Goal: Navigation & Orientation: Find specific page/section

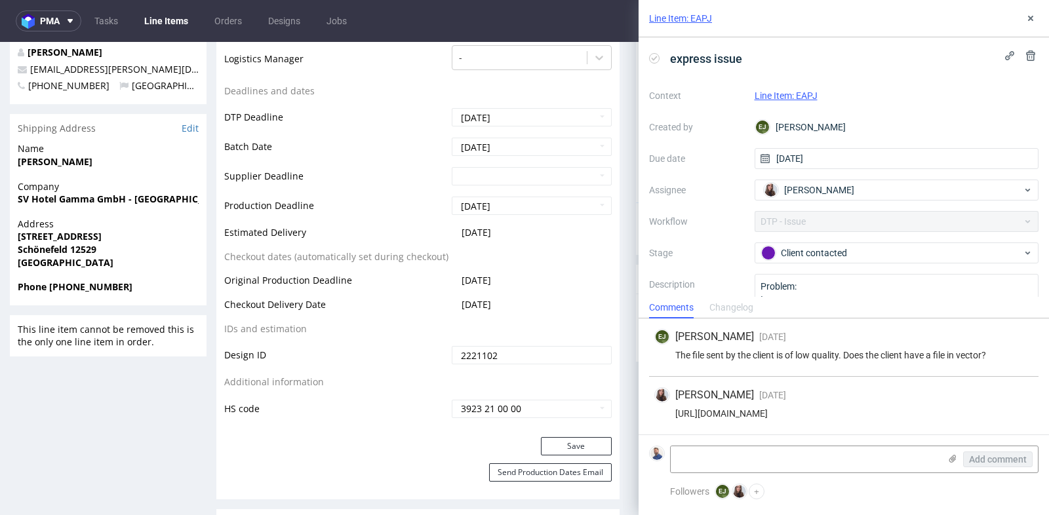
scroll to position [3, 0]
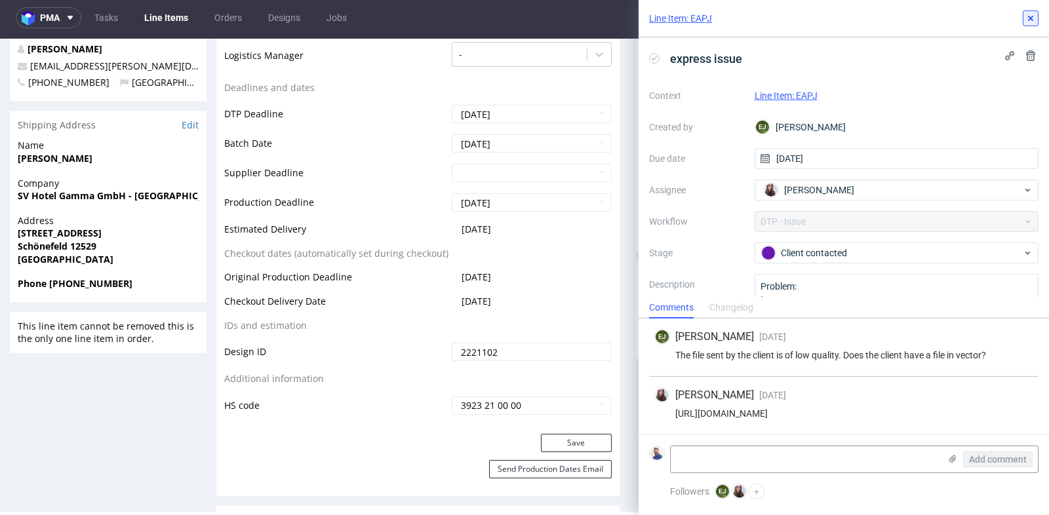
click at [1032, 18] on use at bounding box center [1030, 18] width 5 height 5
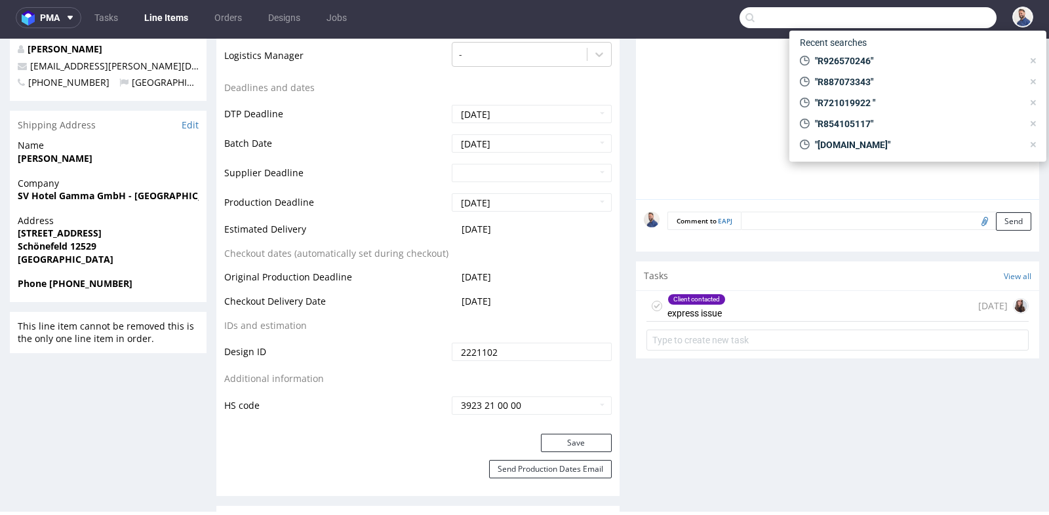
click at [906, 25] on input "text" at bounding box center [868, 17] width 257 height 21
paste input "R286627737"
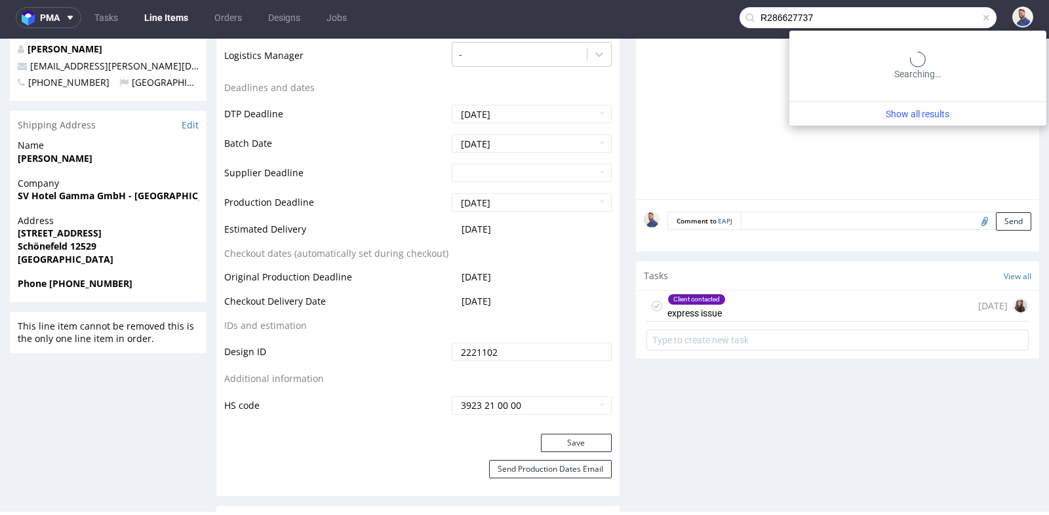
type input "R286627737"
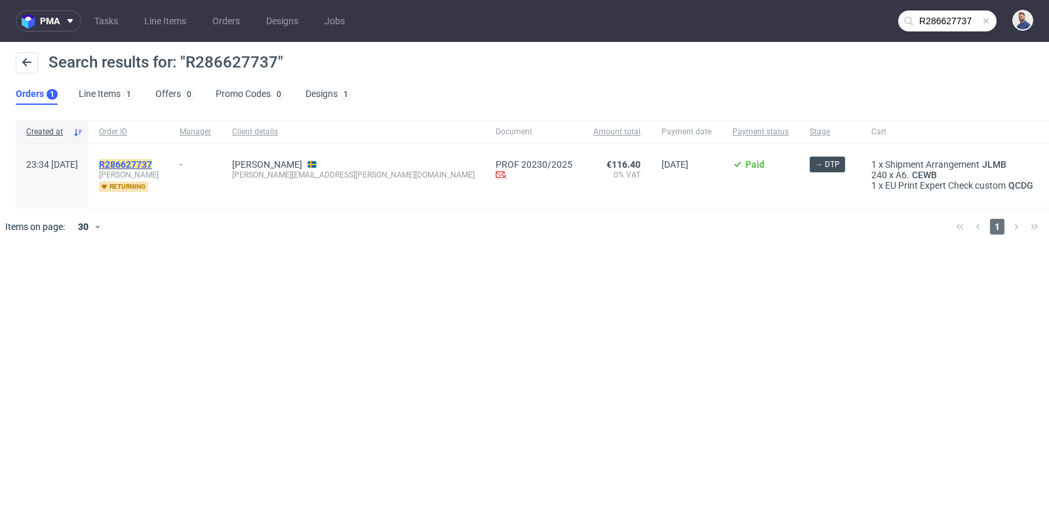
click at [152, 162] on mark "R286627737" at bounding box center [125, 164] width 53 height 10
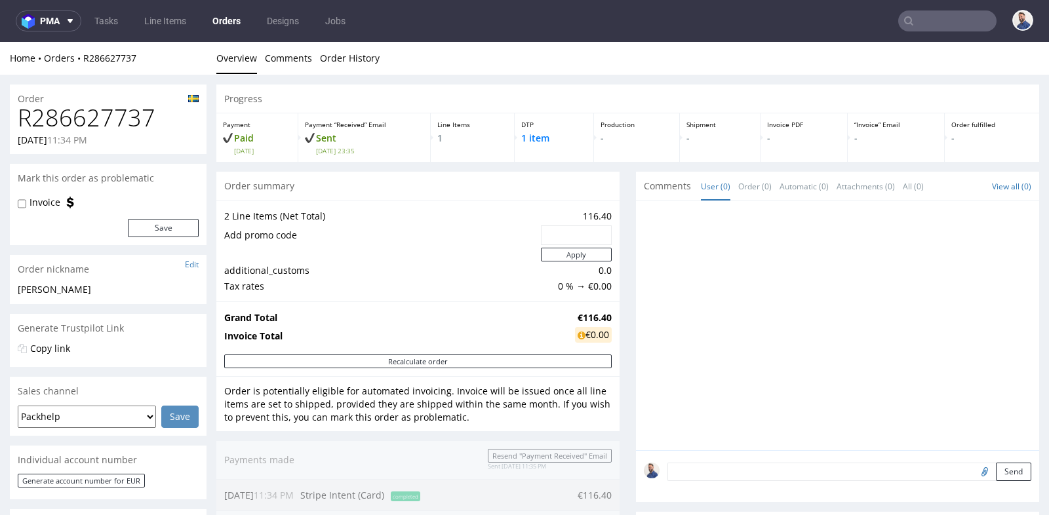
click at [943, 22] on input "text" at bounding box center [947, 20] width 98 height 21
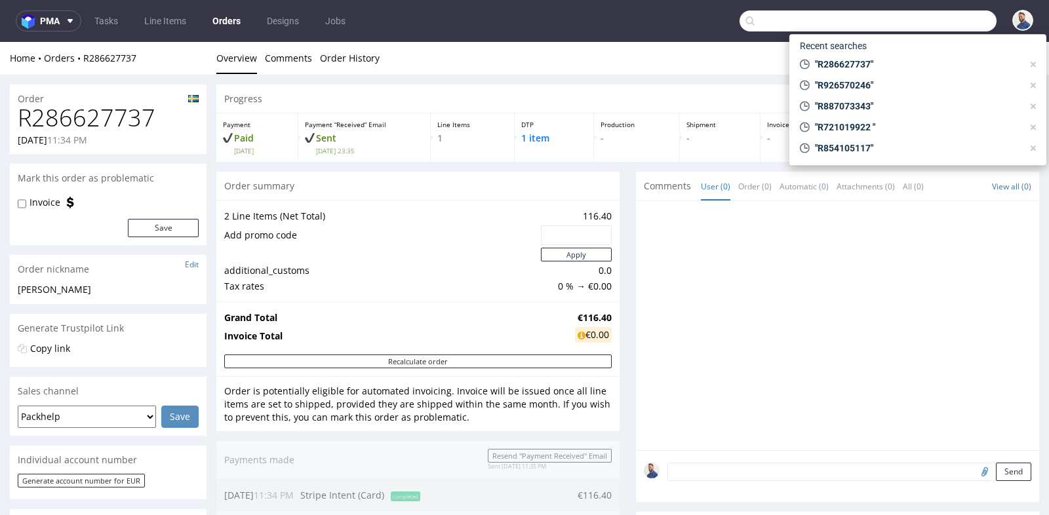
paste input "#R332479524."
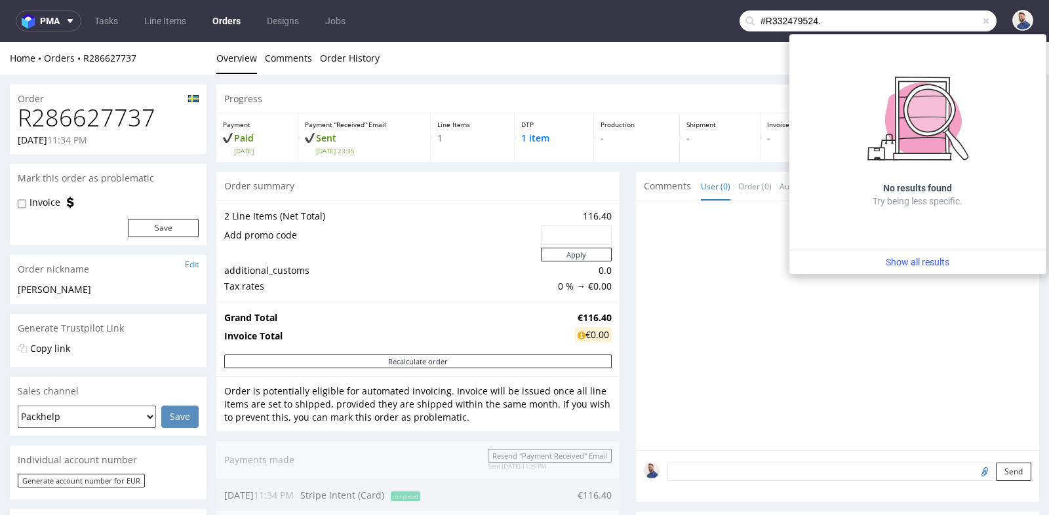
click at [755, 20] on input "#R332479524." at bounding box center [868, 20] width 257 height 21
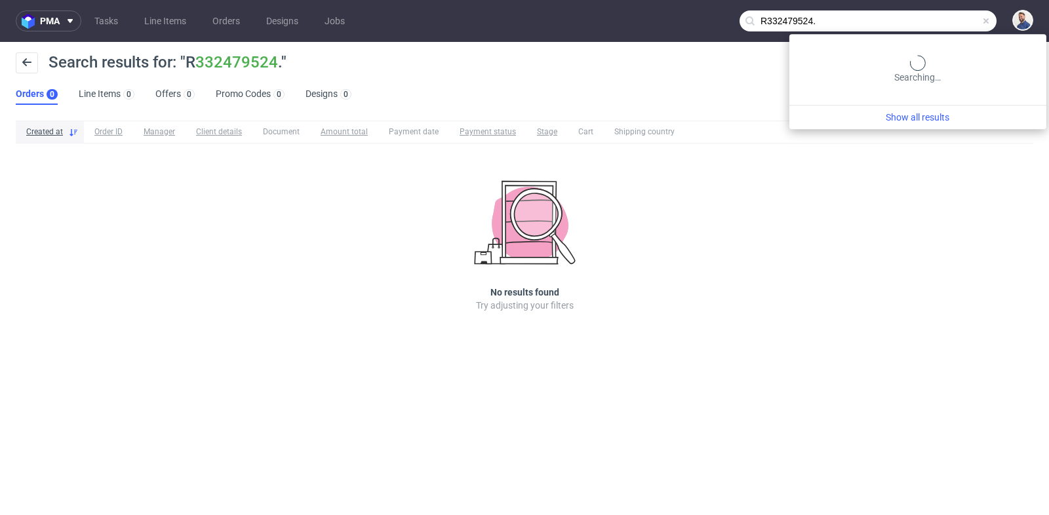
click at [959, 25] on input "R332479524." at bounding box center [868, 20] width 257 height 21
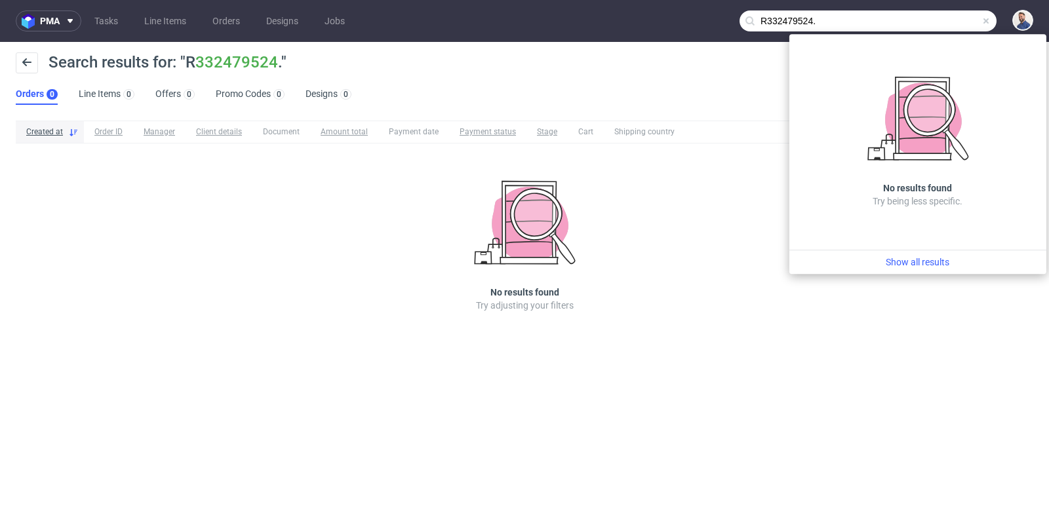
click at [959, 25] on input "R332479524." at bounding box center [868, 20] width 257 height 21
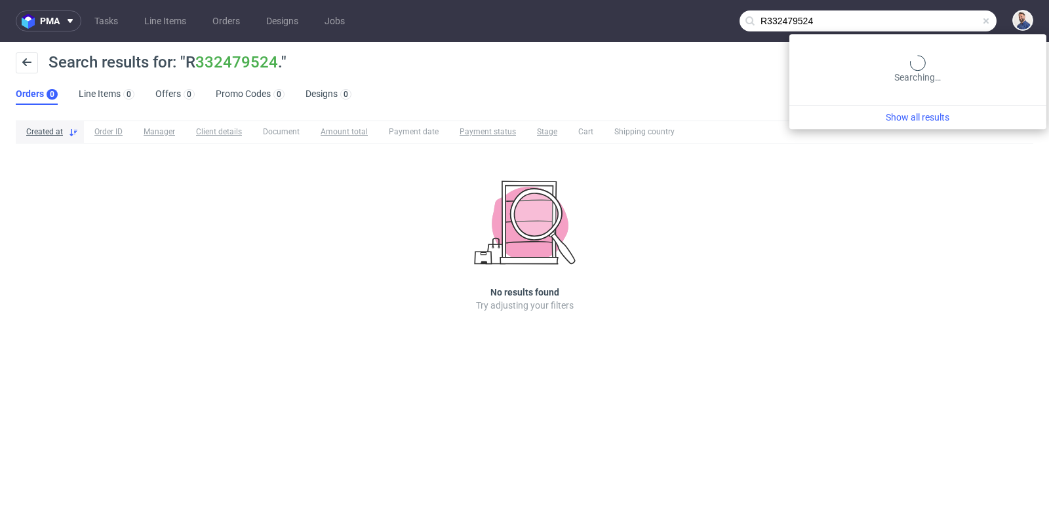
type input "R332479524"
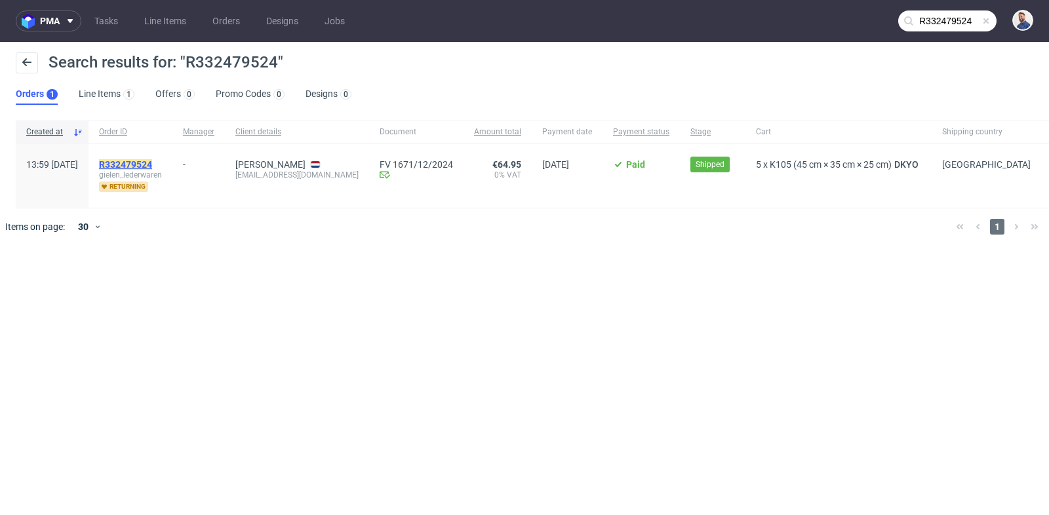
click at [152, 163] on mark "R332479524" at bounding box center [125, 164] width 53 height 10
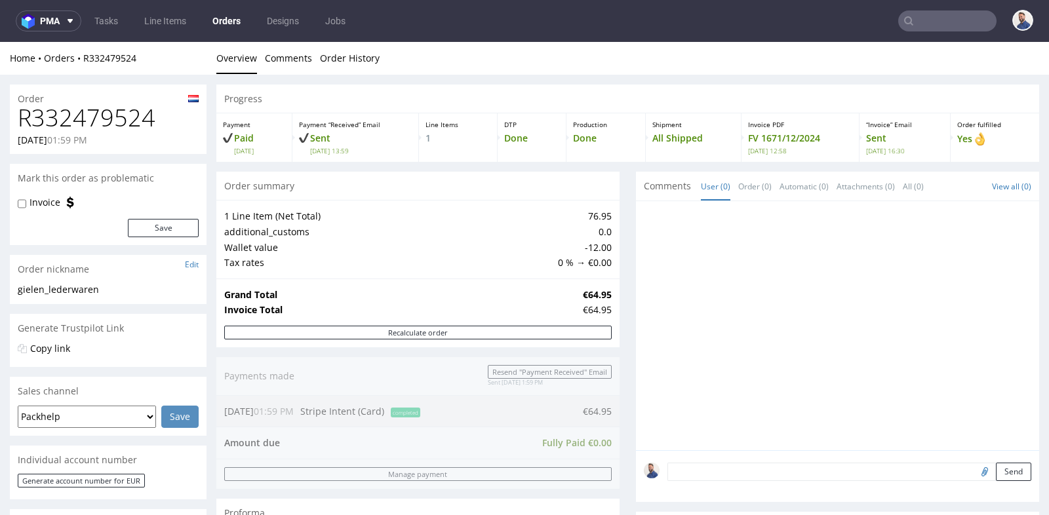
click at [419, 260] on td "Tax rates" at bounding box center [389, 263] width 331 height 16
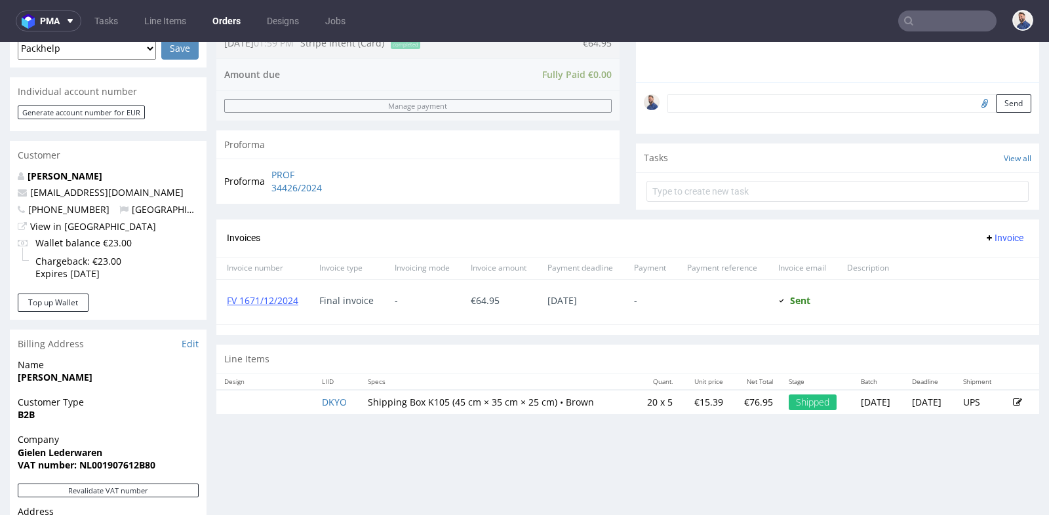
scroll to position [378, 0]
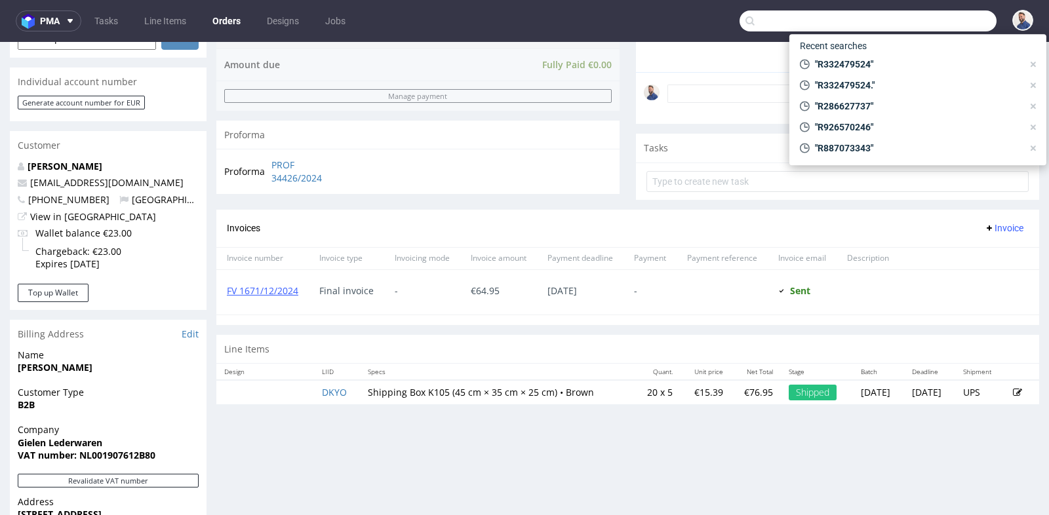
click at [941, 22] on input "text" at bounding box center [868, 20] width 257 height 21
paste input "C250902755618"
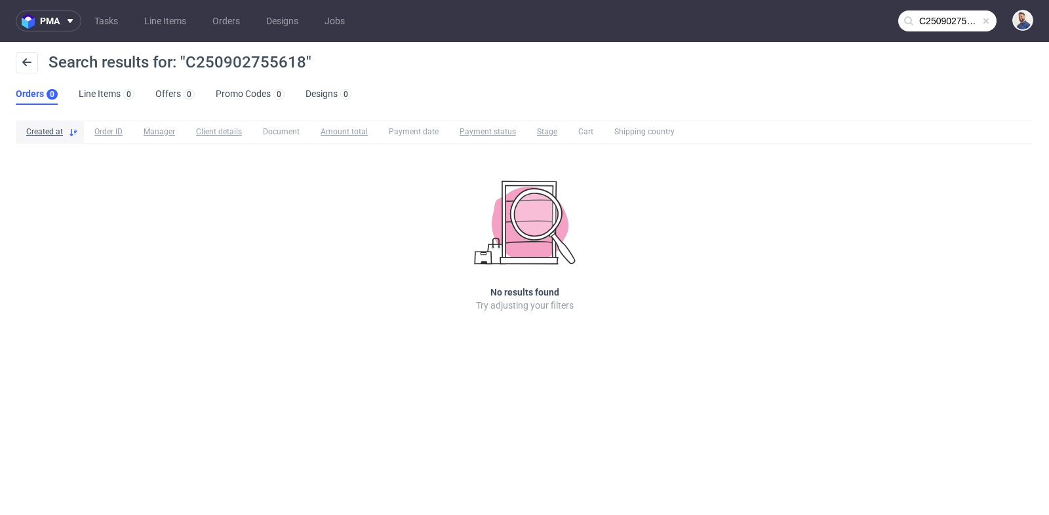
click at [929, 22] on input "C250902755618" at bounding box center [947, 20] width 98 height 21
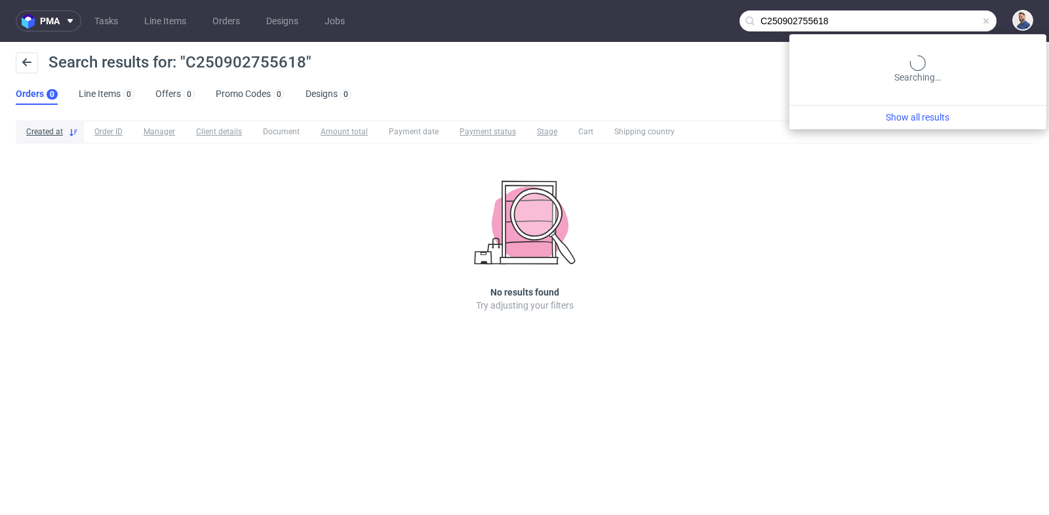
click at [929, 22] on input "C250902755618" at bounding box center [868, 20] width 257 height 21
paste input "#R332479524."
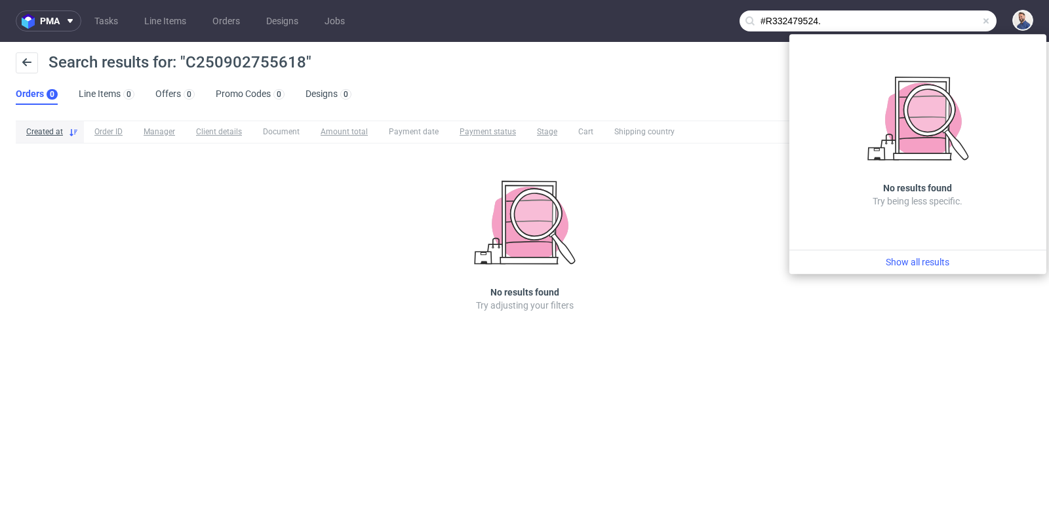
click at [771, 19] on input "#R332479524." at bounding box center [868, 20] width 257 height 21
click at [843, 23] on input "R332479524." at bounding box center [868, 20] width 257 height 21
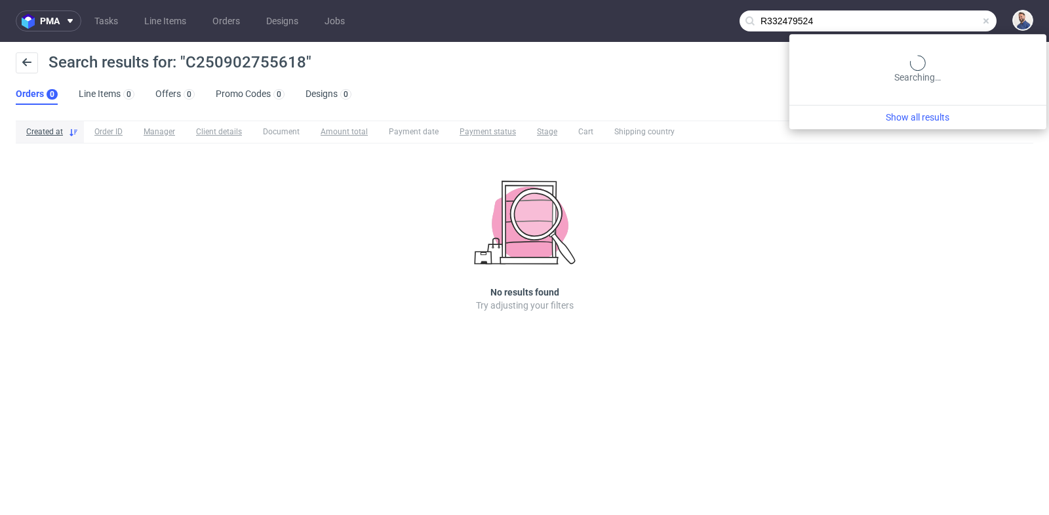
type input "R332479524"
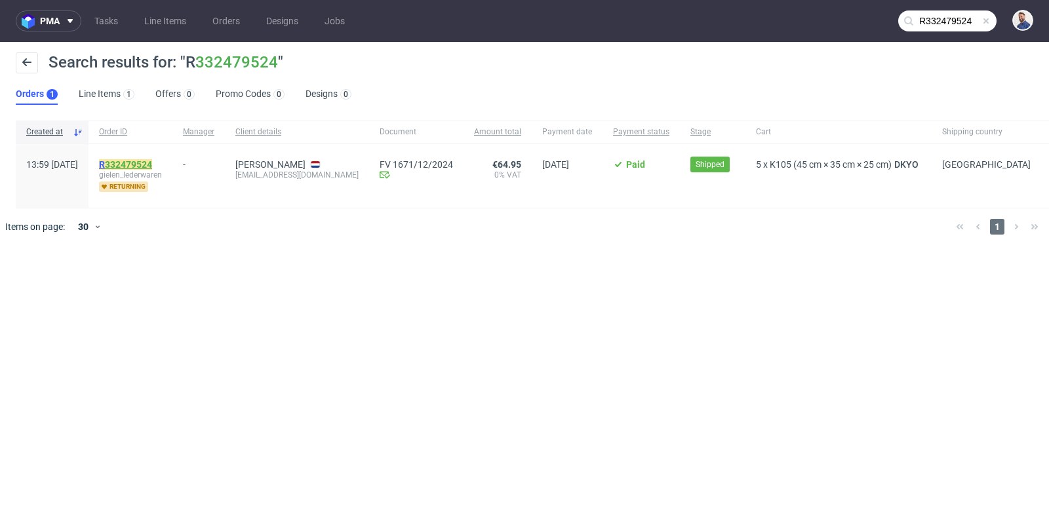
click at [152, 160] on link "332479524" at bounding box center [128, 164] width 47 height 10
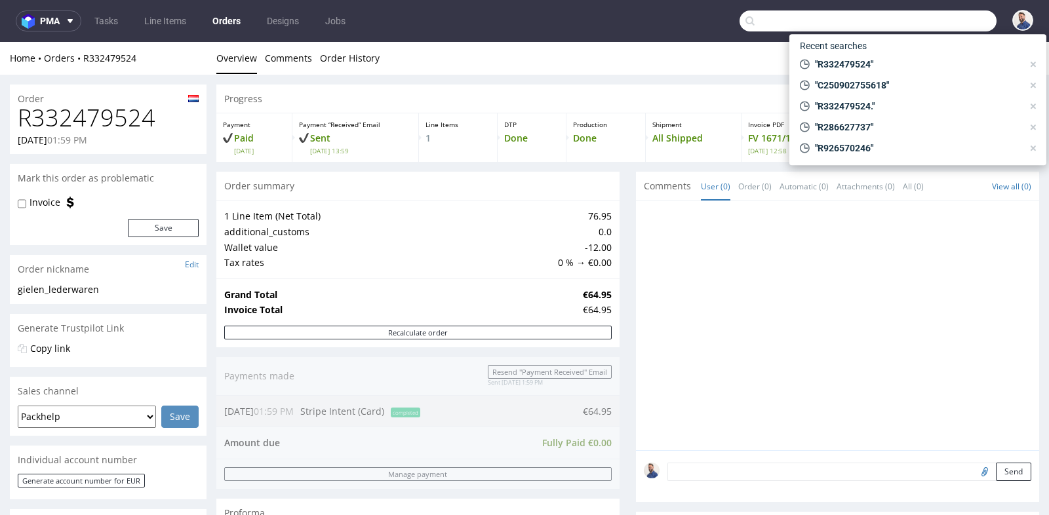
click at [938, 16] on input "text" at bounding box center [868, 20] width 257 height 21
paste input "R254238726"
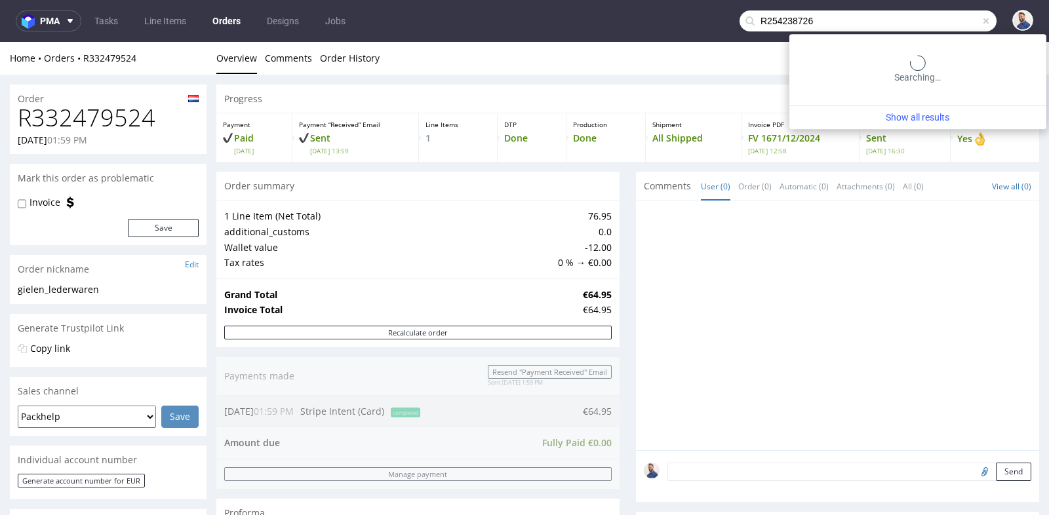
type input "R254238726"
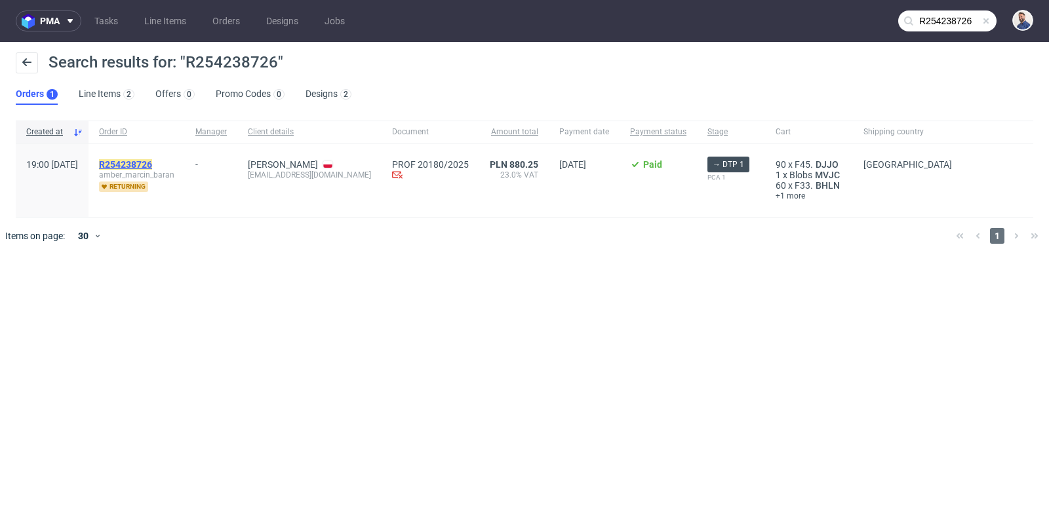
click at [152, 161] on mark "R254238726" at bounding box center [125, 164] width 53 height 10
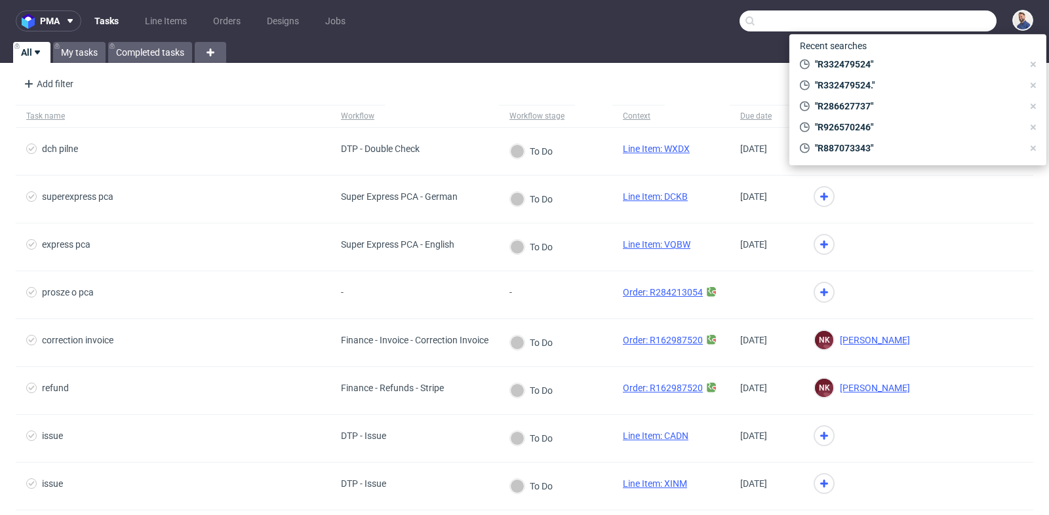
click at [921, 22] on input "text" at bounding box center [868, 20] width 257 height 21
click at [70, 56] on link "My tasks" at bounding box center [79, 52] width 52 height 21
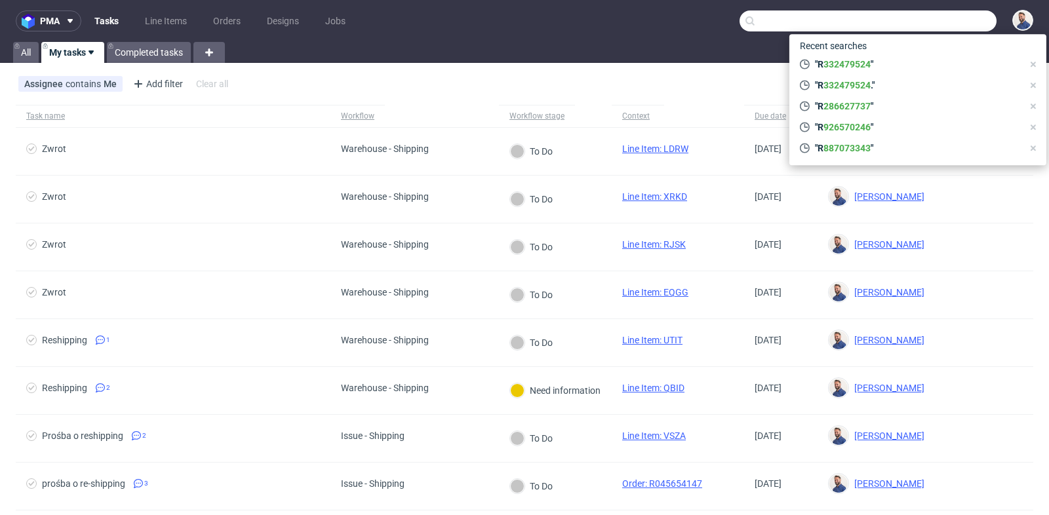
click at [378, 64] on div "pma Tasks Line Items Orders Designs Jobs All My tasks Completed tasks Assignee …" at bounding box center [524, 257] width 1049 height 515
click at [924, 28] on input "text" at bounding box center [868, 20] width 257 height 21
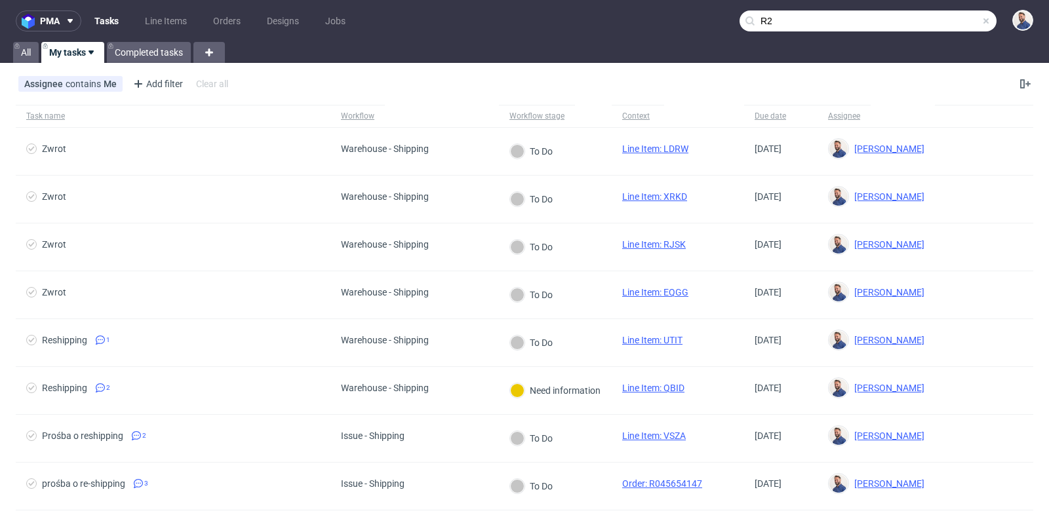
type input "R"
type input "C25"
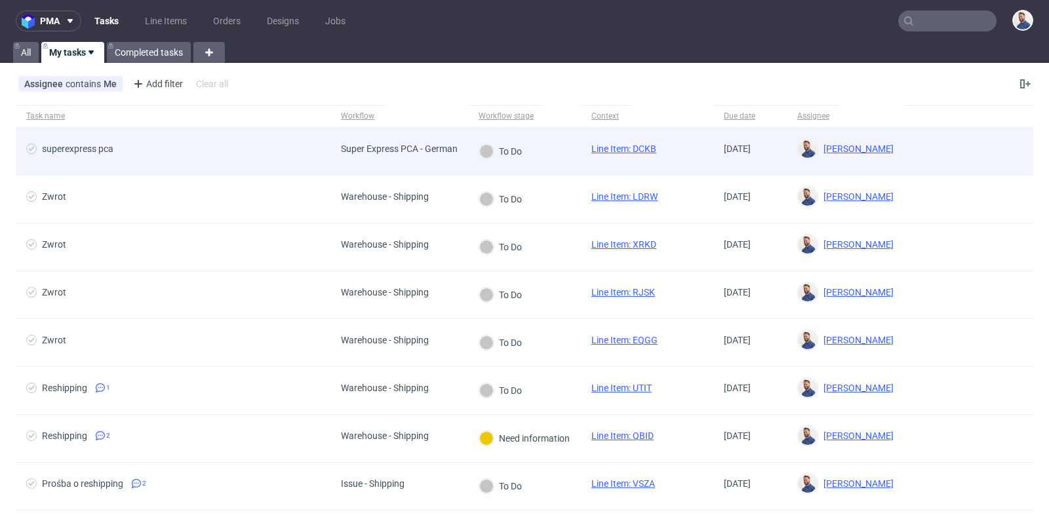
click at [131, 136] on div "superexpress pca" at bounding box center [173, 151] width 315 height 47
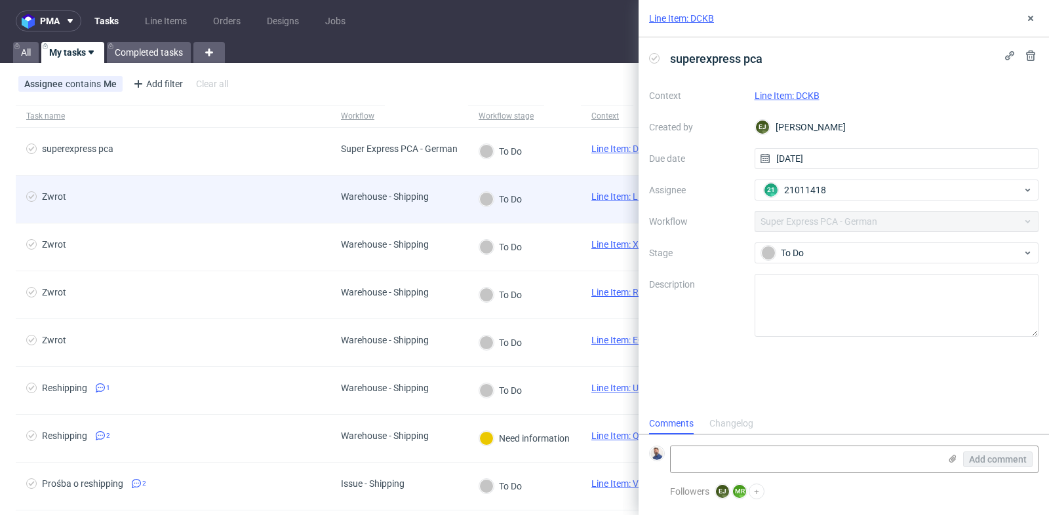
scroll to position [10, 0]
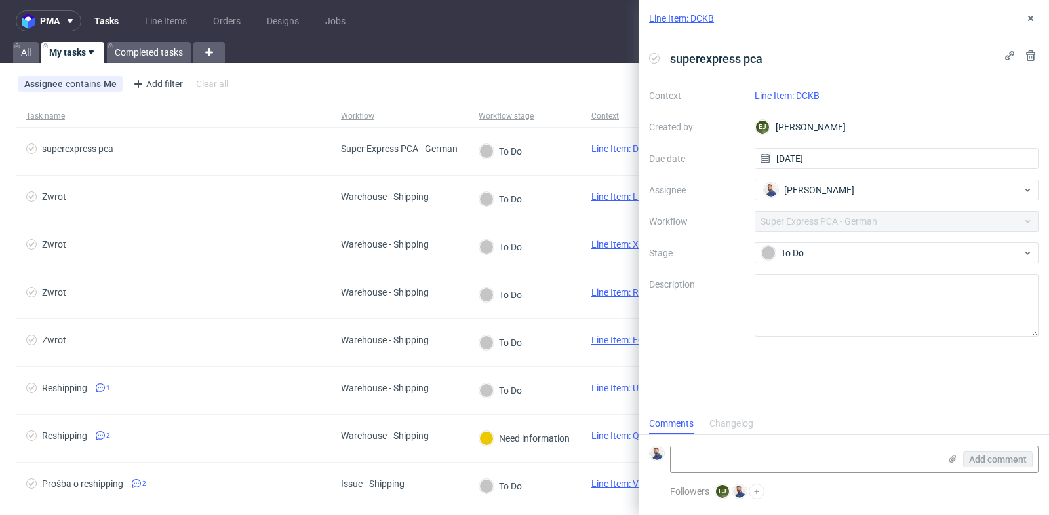
click at [795, 97] on link "Line Item: DCKB" at bounding box center [787, 95] width 65 height 10
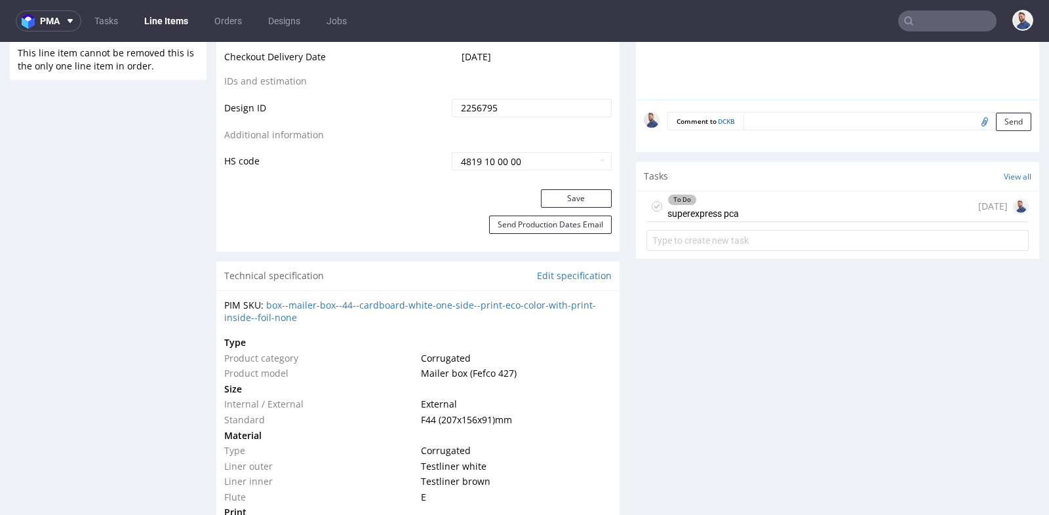
scroll to position [757, 0]
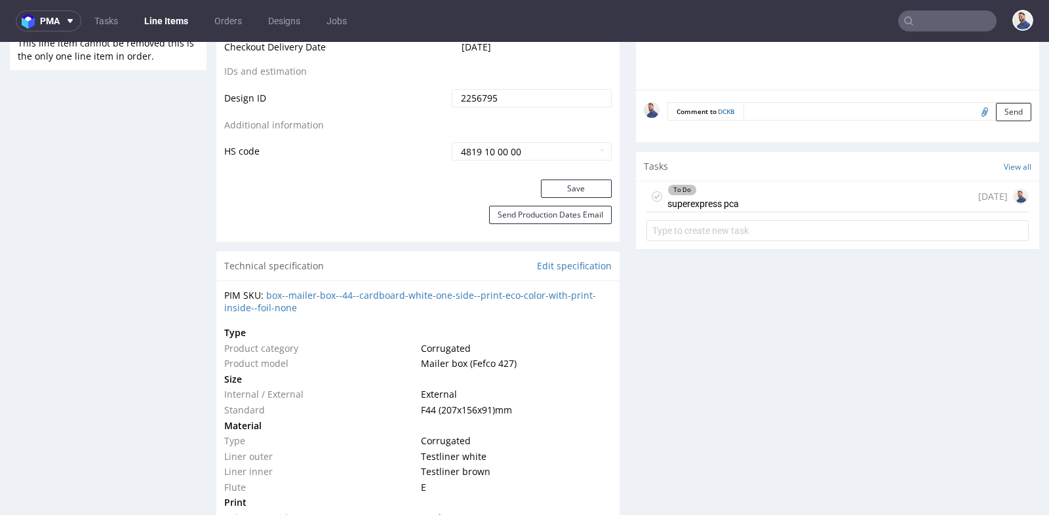
click at [803, 186] on div "To Do superexpress pca [DATE]" at bounding box center [838, 197] width 382 height 31
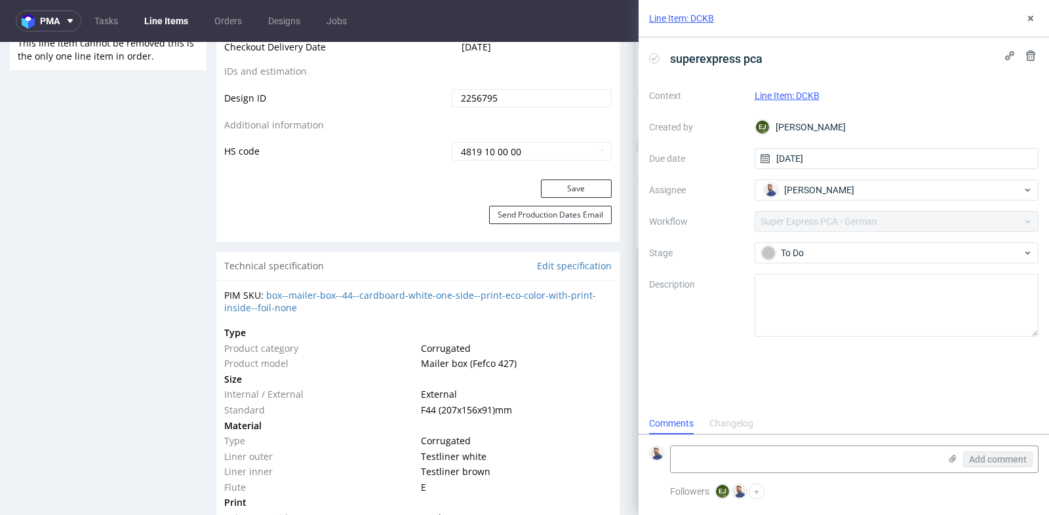
scroll to position [10, 0]
click at [805, 94] on link "Line Item: DCKB" at bounding box center [787, 95] width 65 height 10
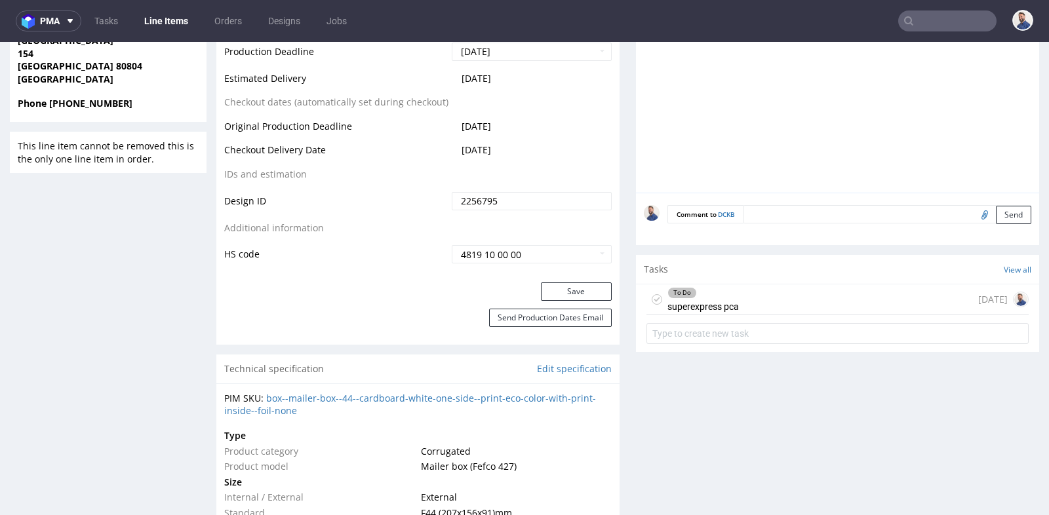
scroll to position [670, 0]
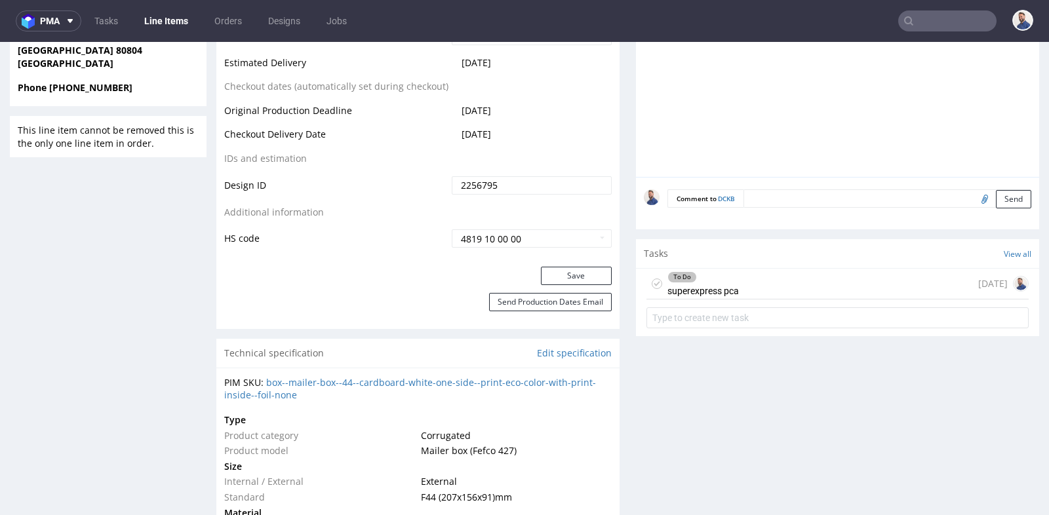
click at [718, 282] on div "To Do superexpress pca" at bounding box center [703, 284] width 71 height 30
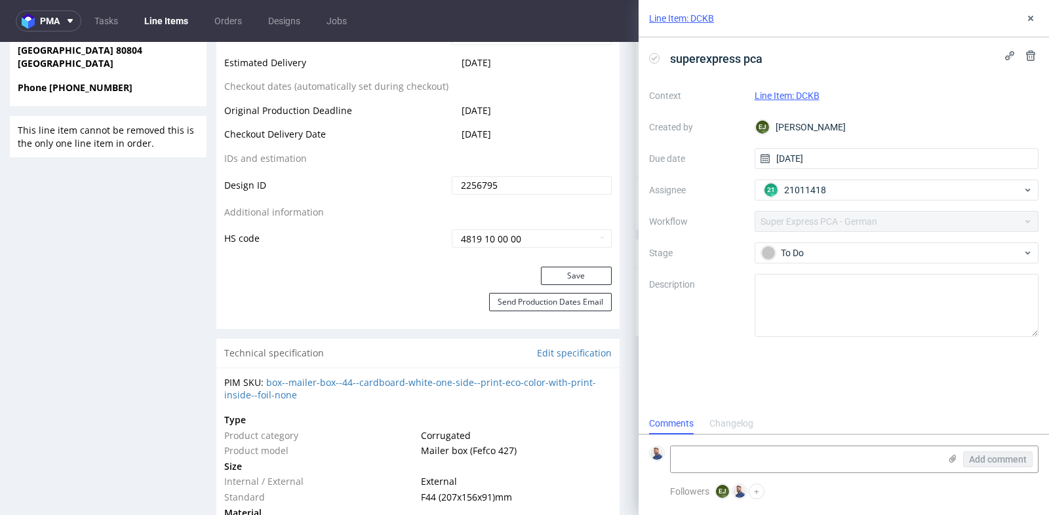
scroll to position [10, 0]
click at [797, 103] on div "Line Item: DCKB" at bounding box center [897, 96] width 285 height 16
click at [797, 92] on link "Line Item: DCKB" at bounding box center [787, 95] width 65 height 10
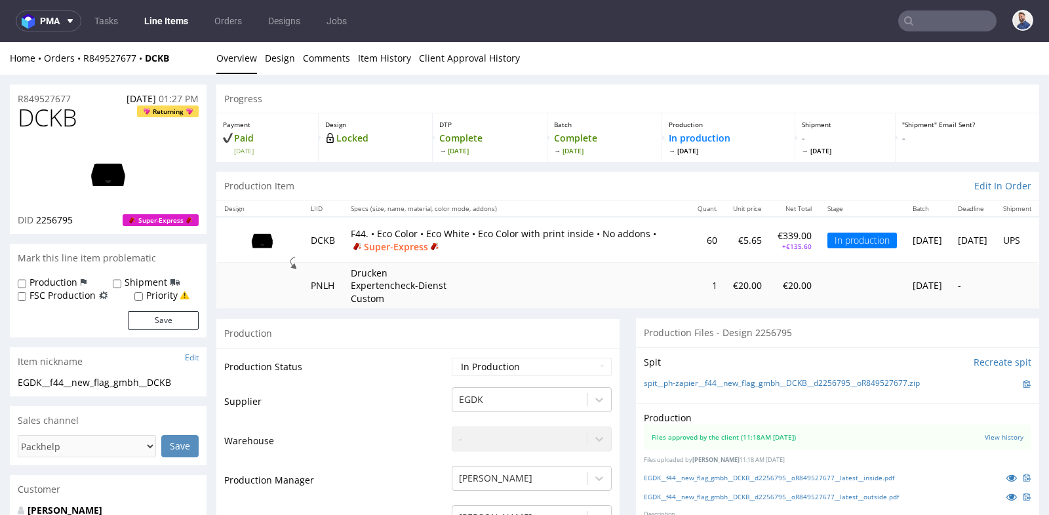
click at [622, 304] on td "Drucken Expertencheck-Dienst Custom" at bounding box center [516, 286] width 347 height 47
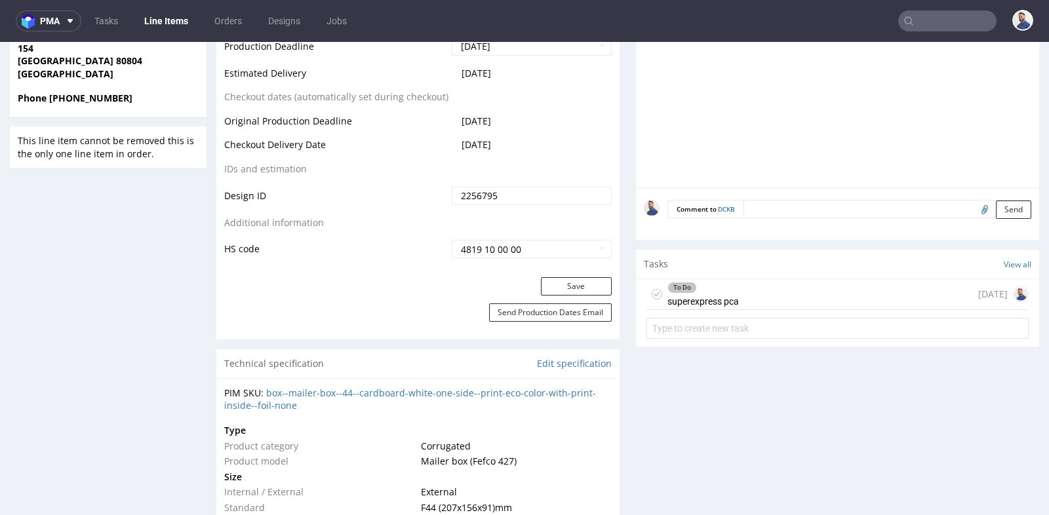
scroll to position [670, 0]
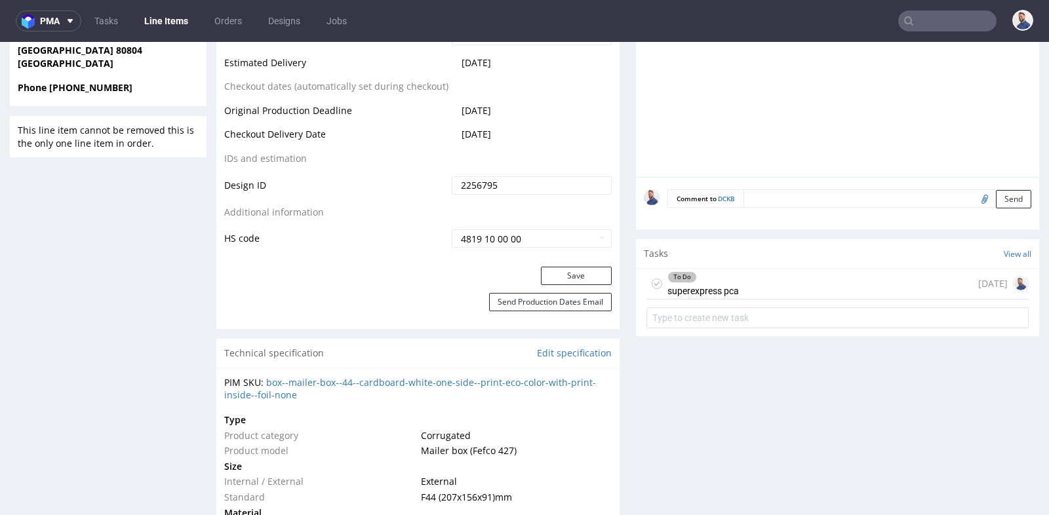
click at [764, 285] on div "To Do superexpress pca today" at bounding box center [838, 284] width 382 height 31
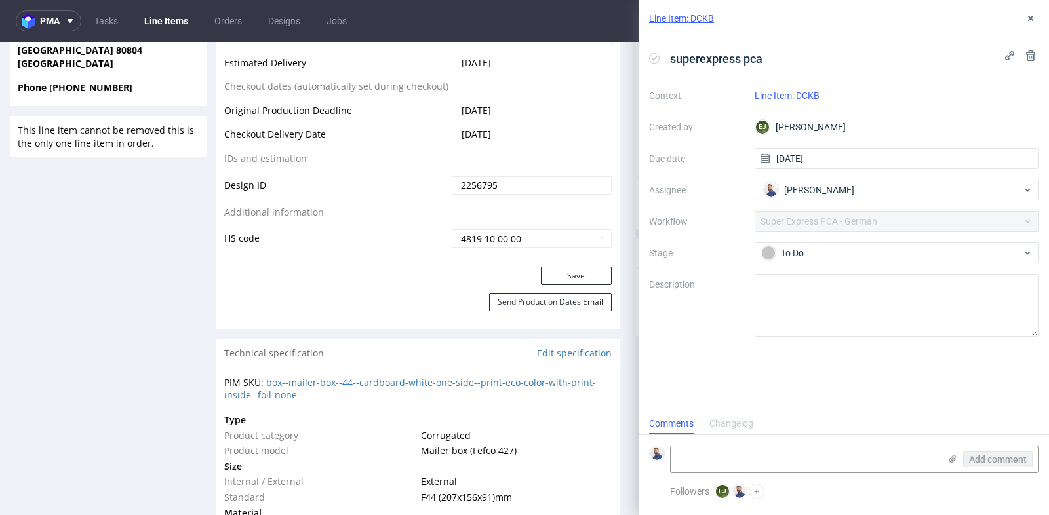
scroll to position [10, 0]
click at [739, 458] on textarea at bounding box center [805, 460] width 269 height 26
type textarea "already approved"
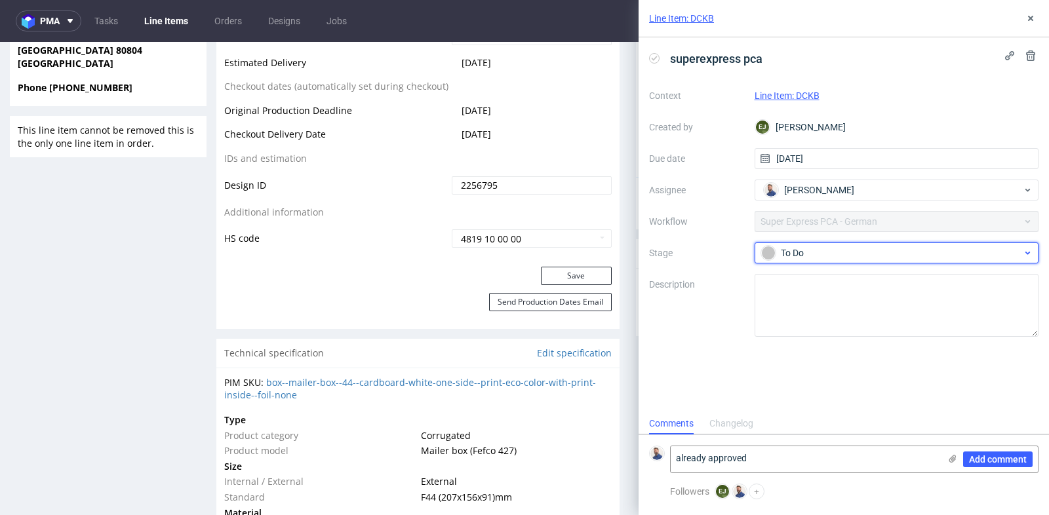
click at [915, 262] on div "To Do" at bounding box center [897, 253] width 285 height 21
type input "c"
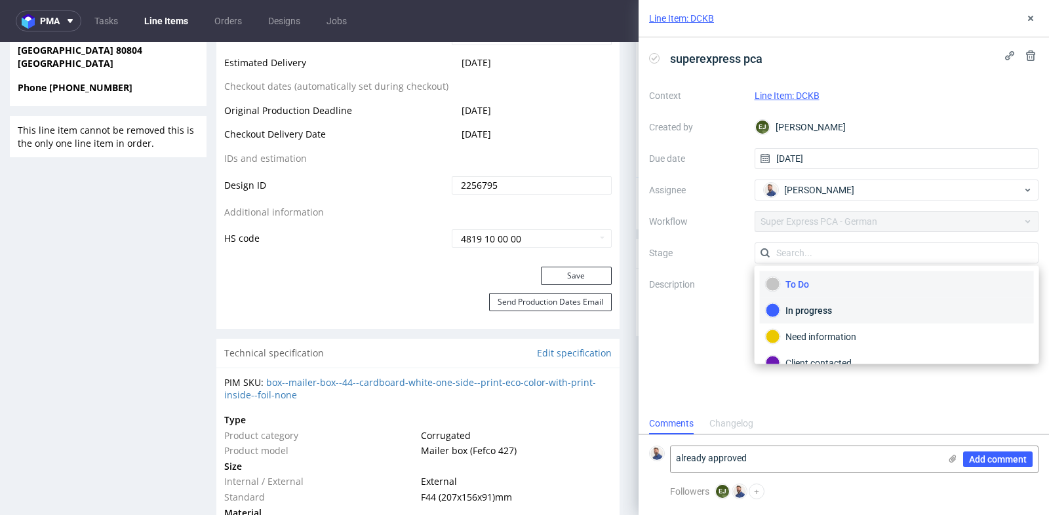
click at [906, 306] on div "In progress" at bounding box center [897, 311] width 262 height 14
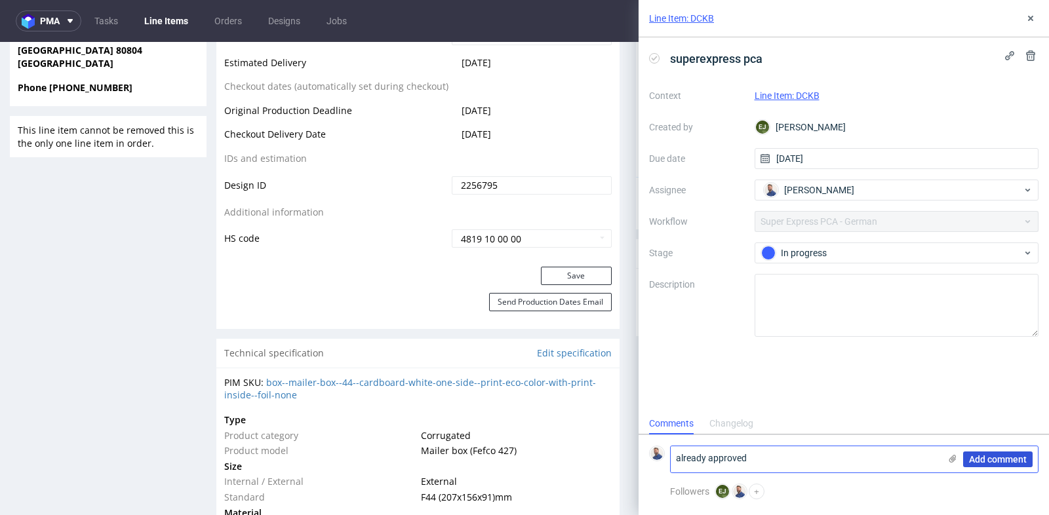
click at [1009, 460] on span "Add comment" at bounding box center [998, 459] width 58 height 9
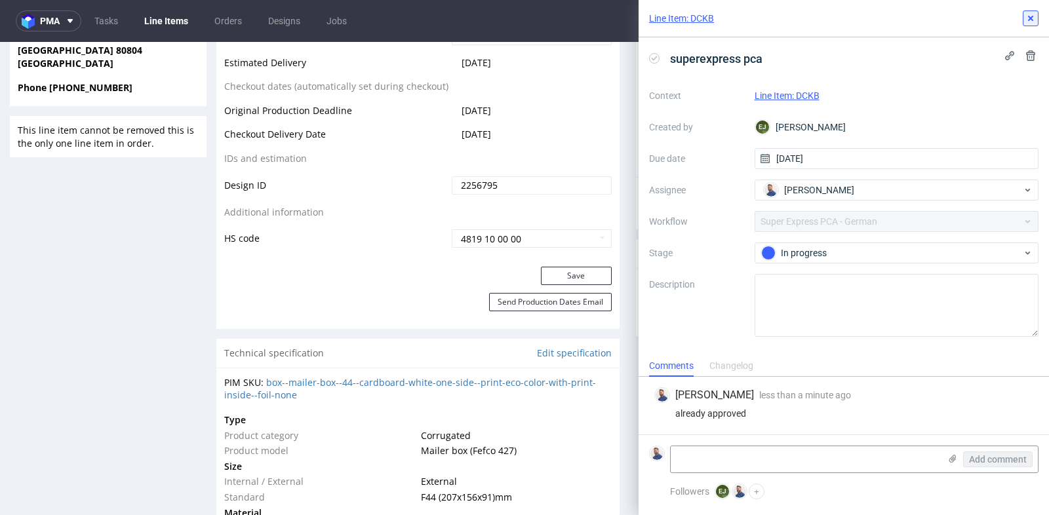
click at [1034, 14] on icon at bounding box center [1031, 18] width 10 height 10
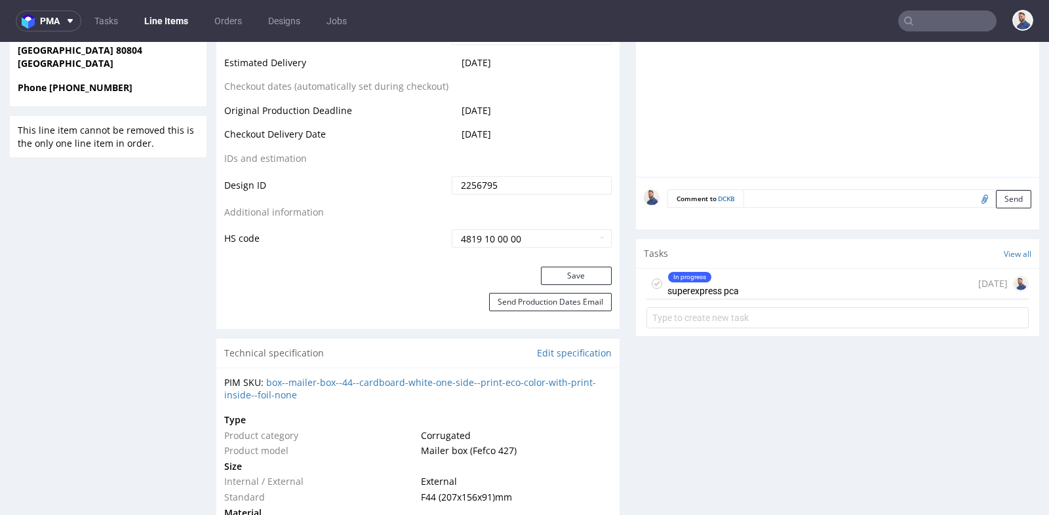
click at [1033, 16] on nav "pma Tasks Line Items Orders Designs Jobs" at bounding box center [524, 21] width 1049 height 42
click at [925, 28] on input "text" at bounding box center [947, 20] width 98 height 21
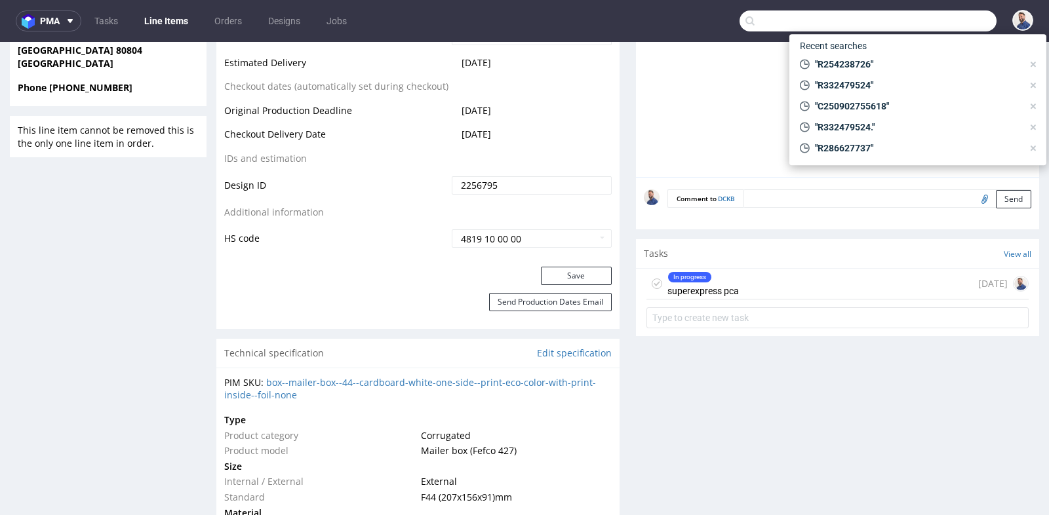
paste input "marcinbaran.gliwice@gmail.com"
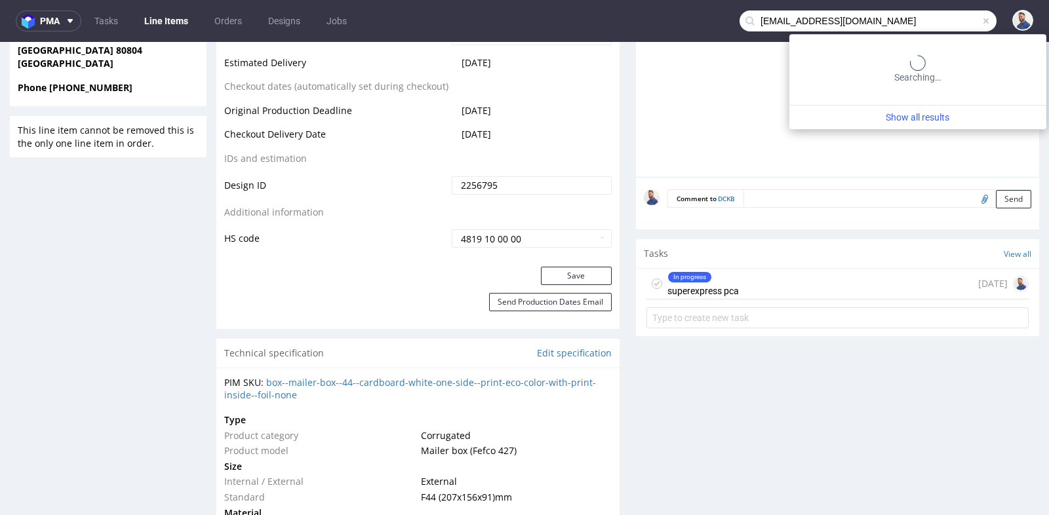
type input "marcinbaran.gliwice@gmail.com"
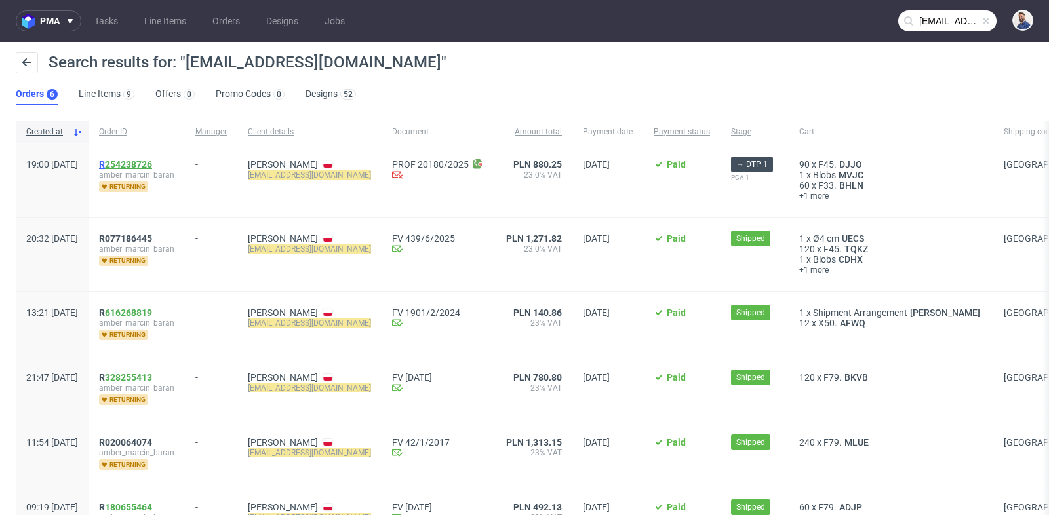
click at [152, 164] on link "254238726" at bounding box center [128, 164] width 47 height 10
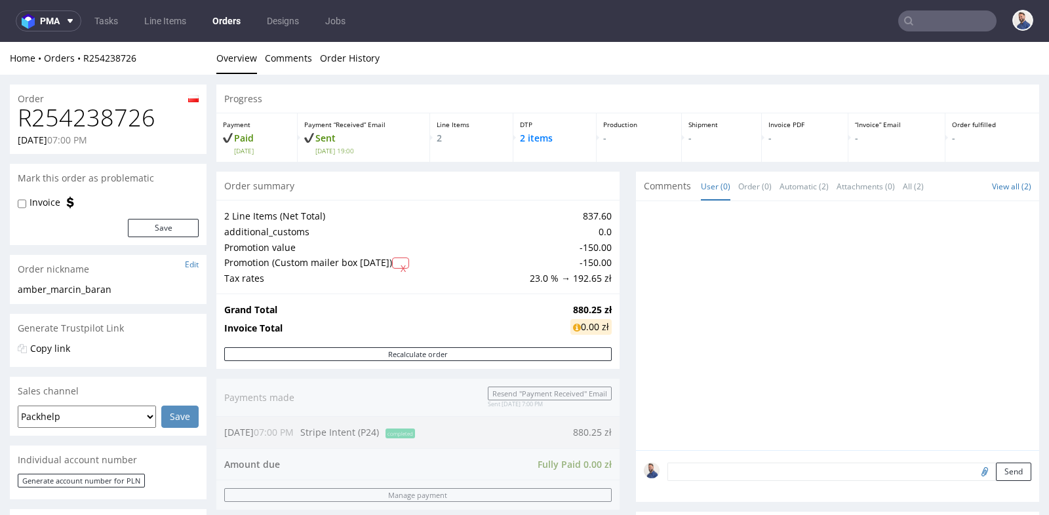
click at [626, 238] on div "Progress Payment Paid Fri 19 Sep Payment “Received” Email Sent Fri 19 Sep 19:00…" at bounding box center [627, 494] width 823 height 818
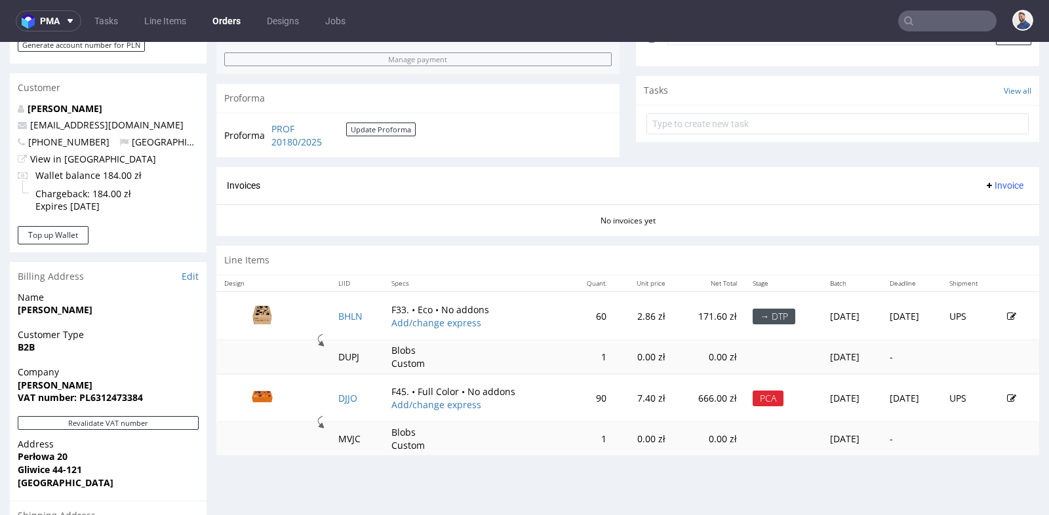
scroll to position [437, 0]
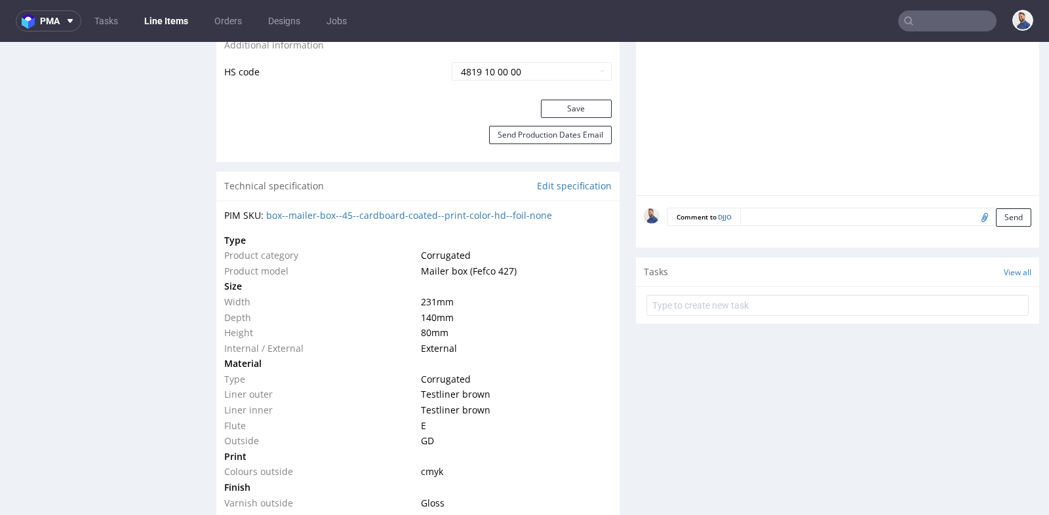
scroll to position [845, 0]
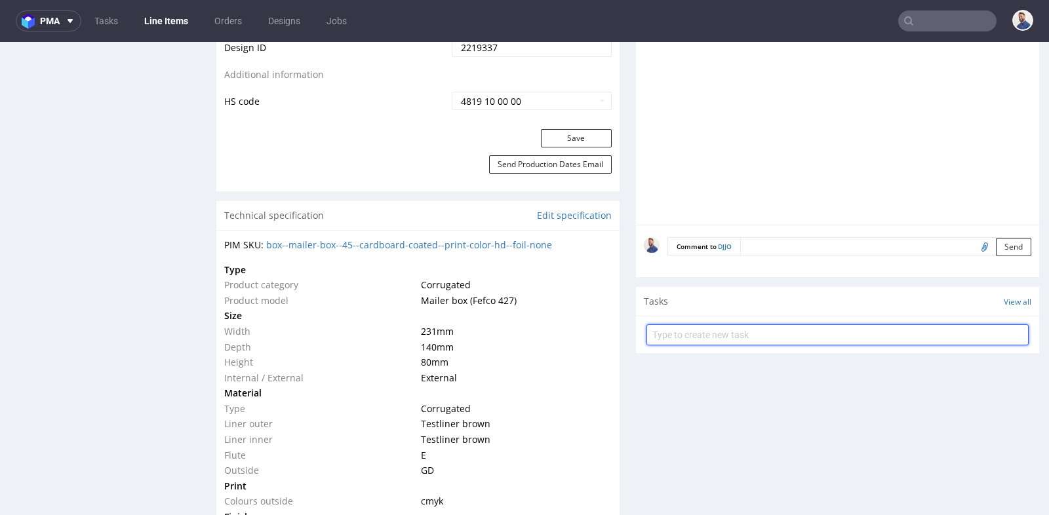
click at [700, 333] on input "text" at bounding box center [838, 335] width 382 height 21
type input "Klient chce wiedzieć kiedy otrzyma nowy plik do akceptacji"
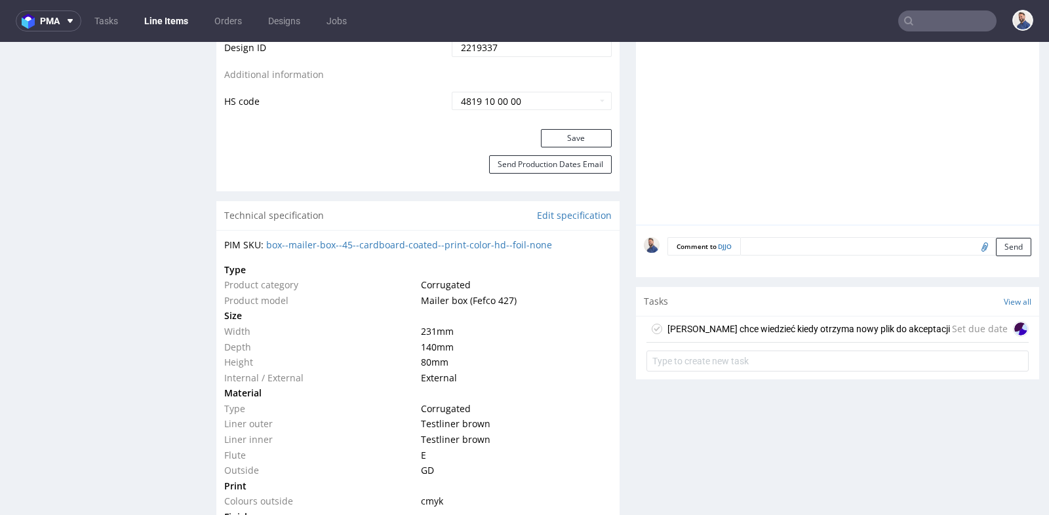
click at [765, 336] on div "Klient chce wiedzieć kiedy otrzyma nowy plik do akceptacji Set due date" at bounding box center [838, 330] width 382 height 26
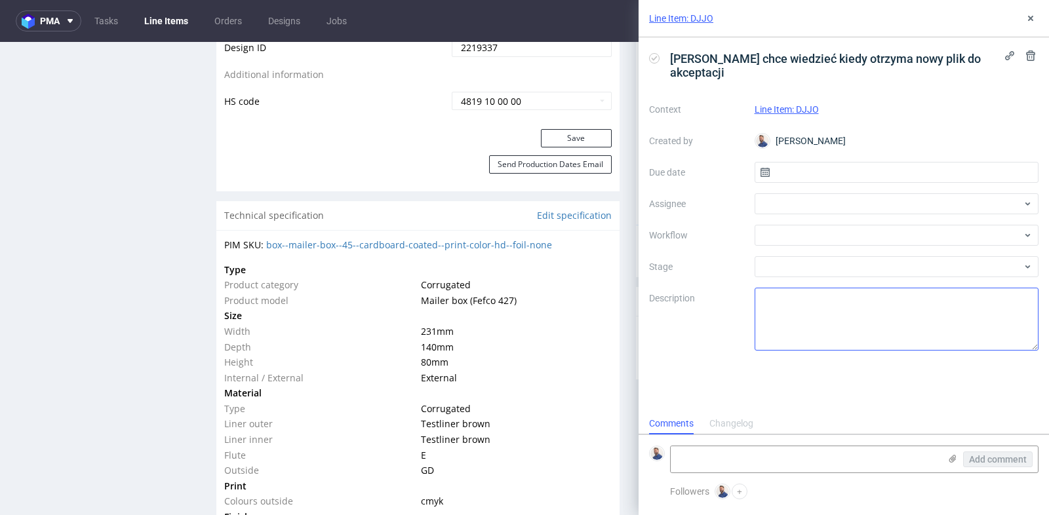
scroll to position [10, 0]
click at [842, 162] on input "text" at bounding box center [897, 172] width 285 height 21
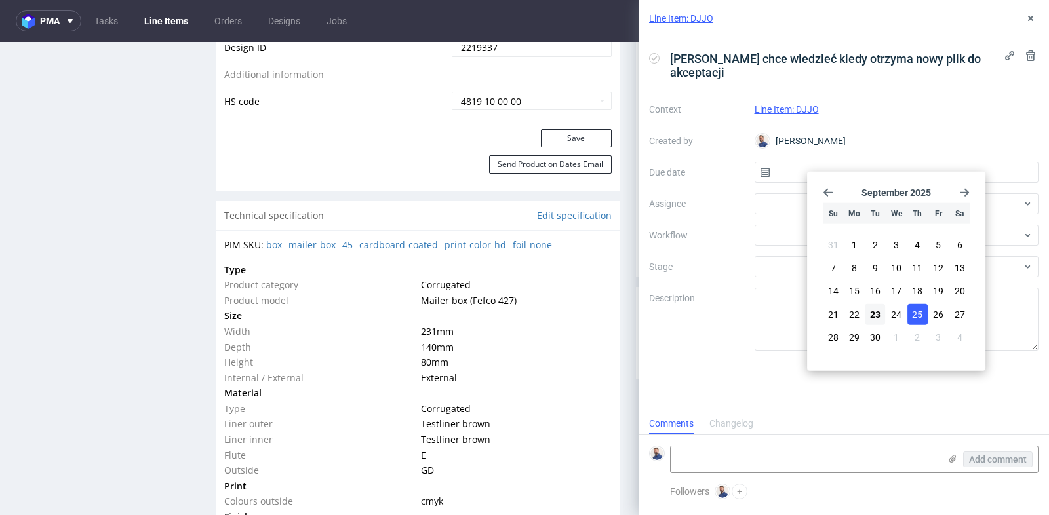
click at [913, 313] on span "25" at bounding box center [917, 314] width 10 height 13
type input "25/09/2025"
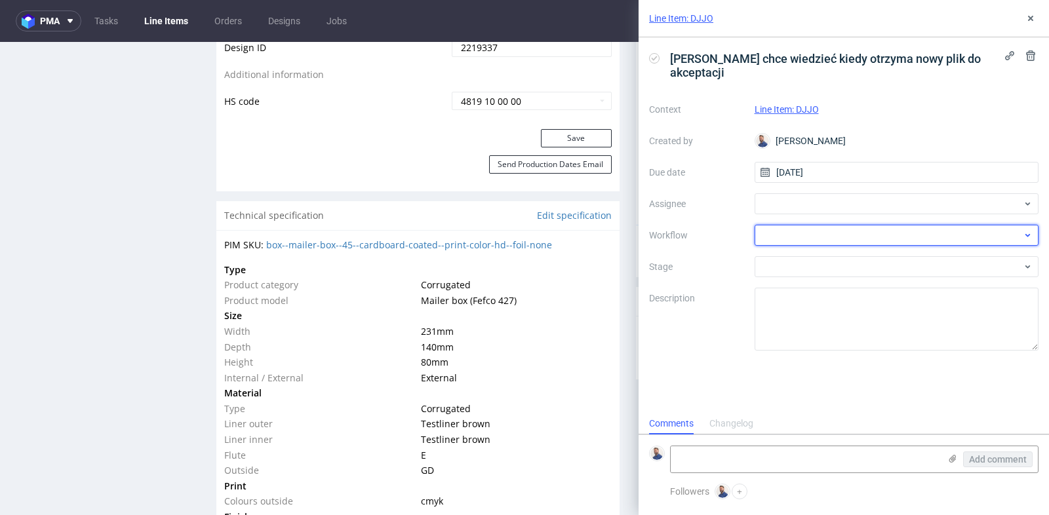
click at [917, 225] on div at bounding box center [897, 235] width 285 height 21
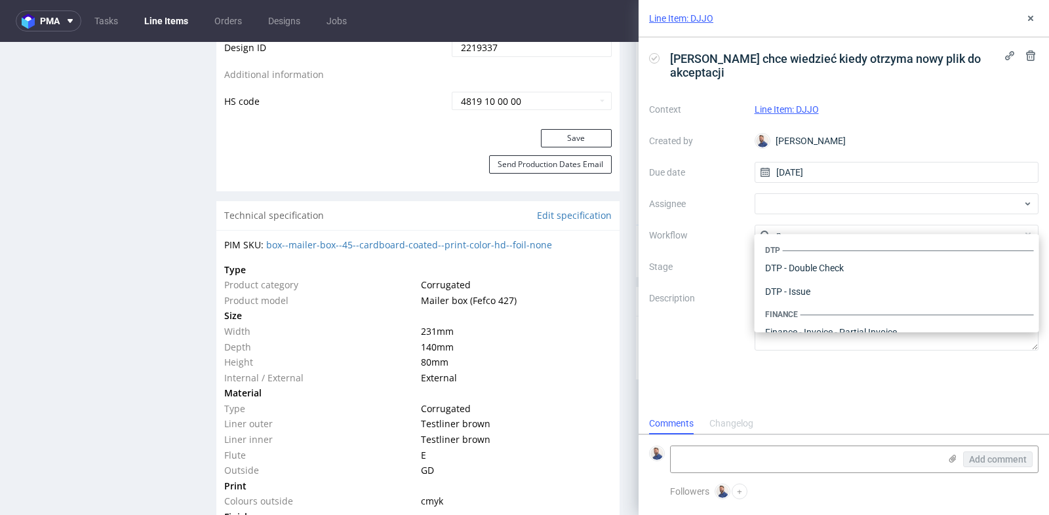
scroll to position [165, 0]
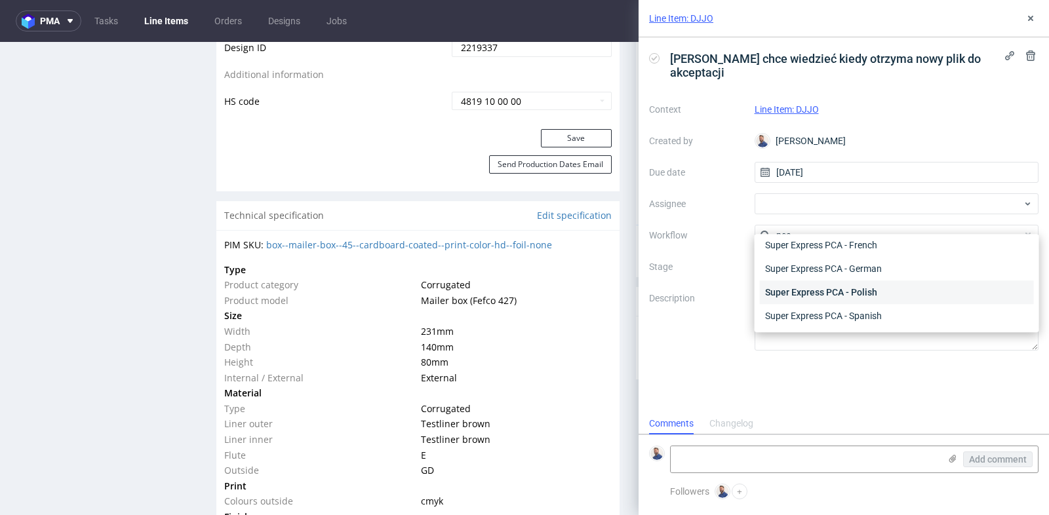
type input "pca"
click at [873, 289] on div "Super Express PCA - Polish" at bounding box center [897, 293] width 274 height 24
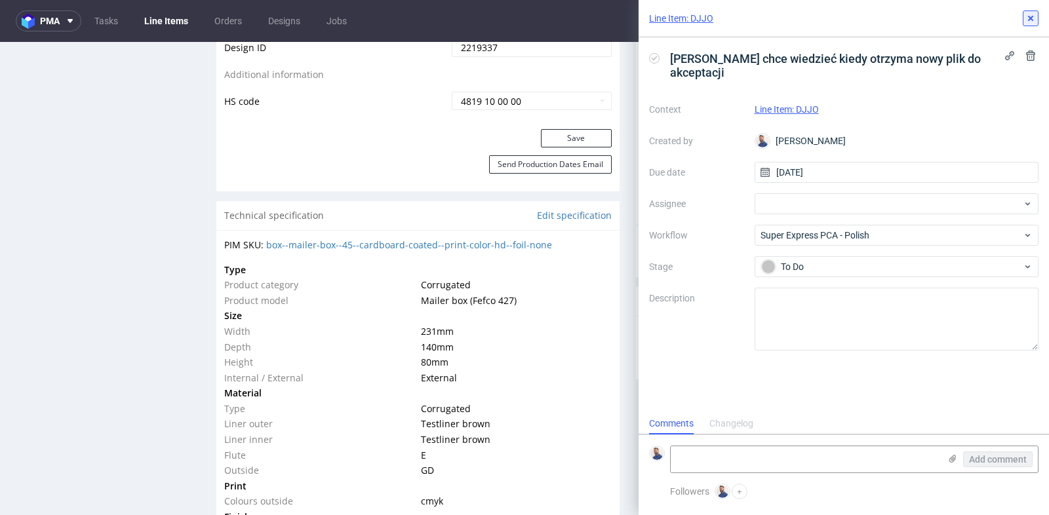
click at [1033, 12] on button at bounding box center [1031, 18] width 16 height 16
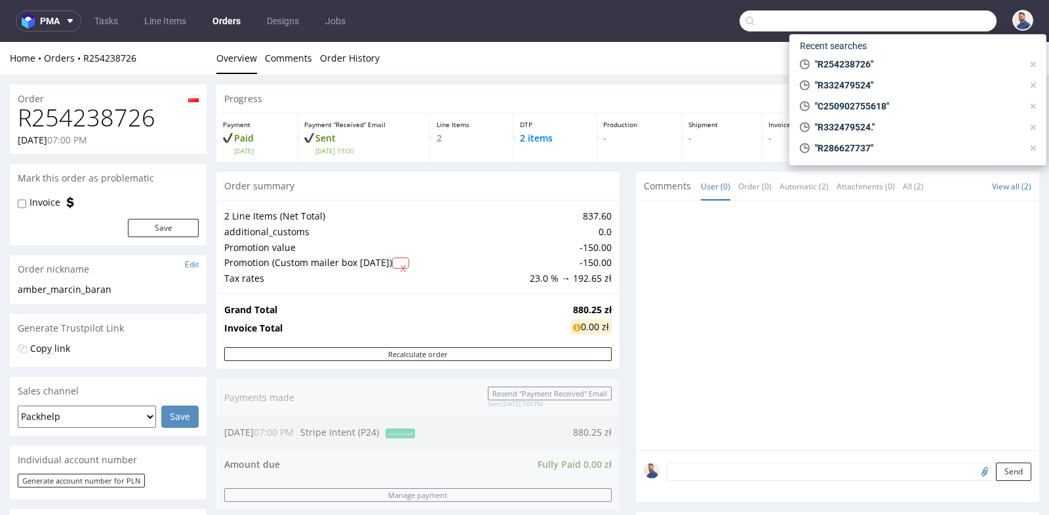
drag, startPoint x: 0, startPoint y: 0, endPoint x: 963, endPoint y: 18, distance: 963.5
click at [963, 18] on input "text" at bounding box center [868, 20] width 257 height 21
paste input "SCCWF3MRGGV7"
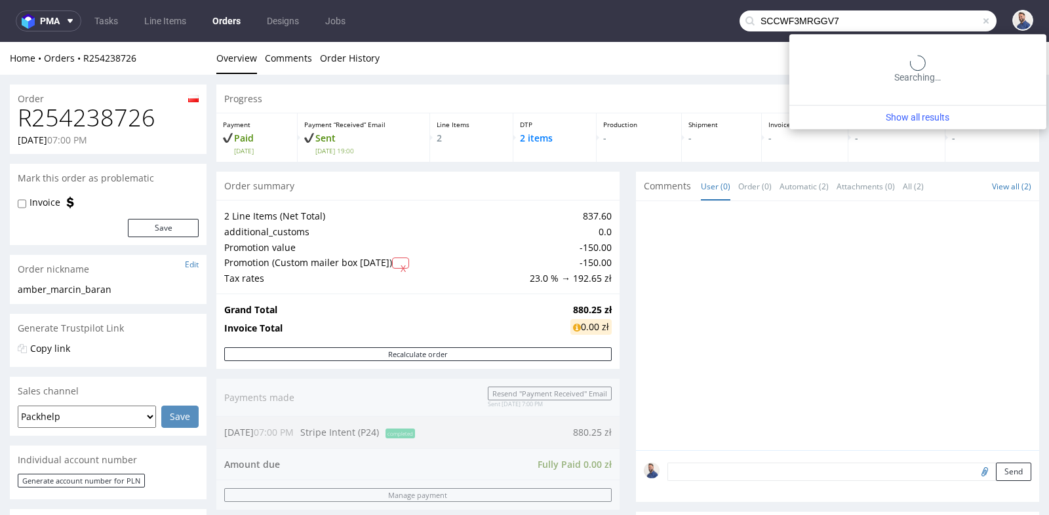
type input "SCCWF3MRGGV7"
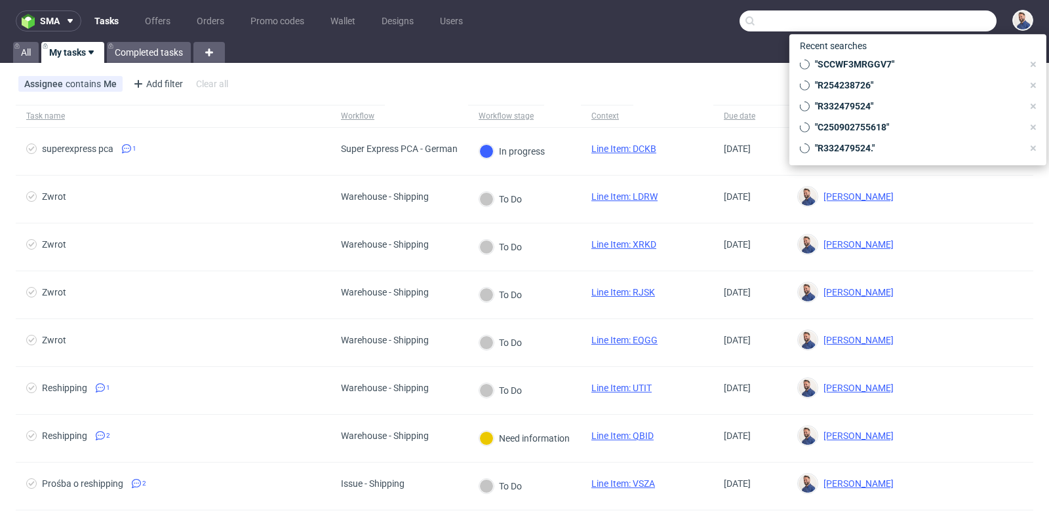
click at [944, 10] on input "text" at bounding box center [868, 20] width 257 height 21
paste input "R564469589"
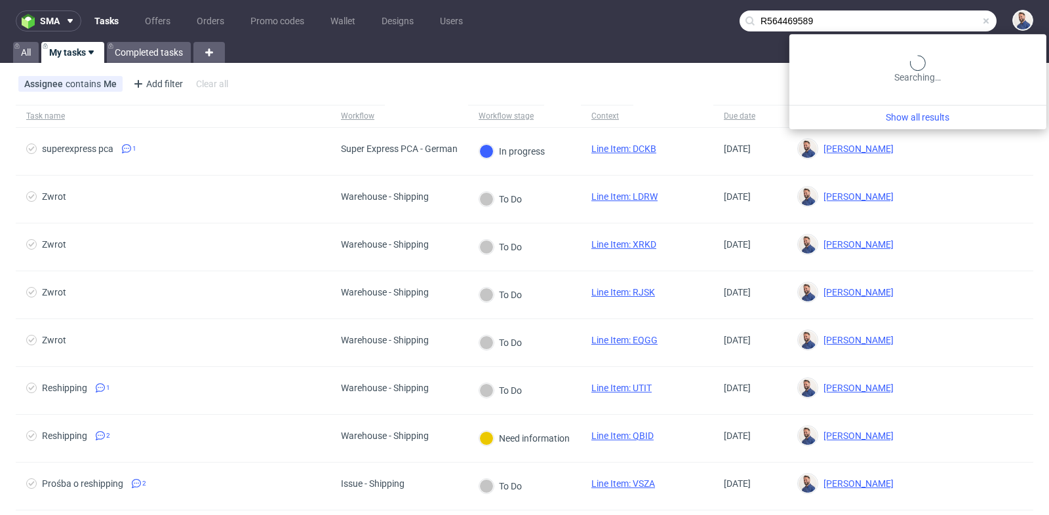
type input "R564469589"
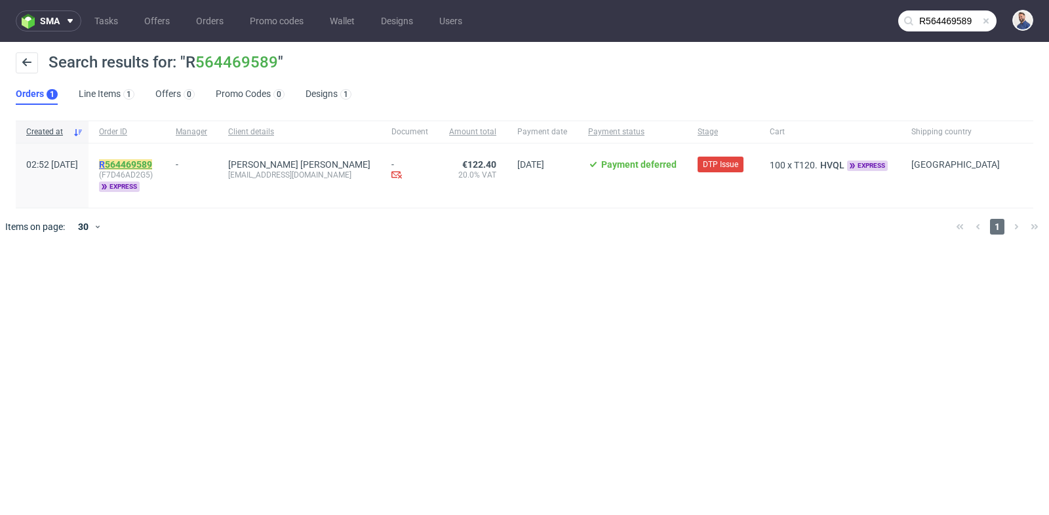
click at [152, 166] on link "564469589" at bounding box center [128, 164] width 47 height 10
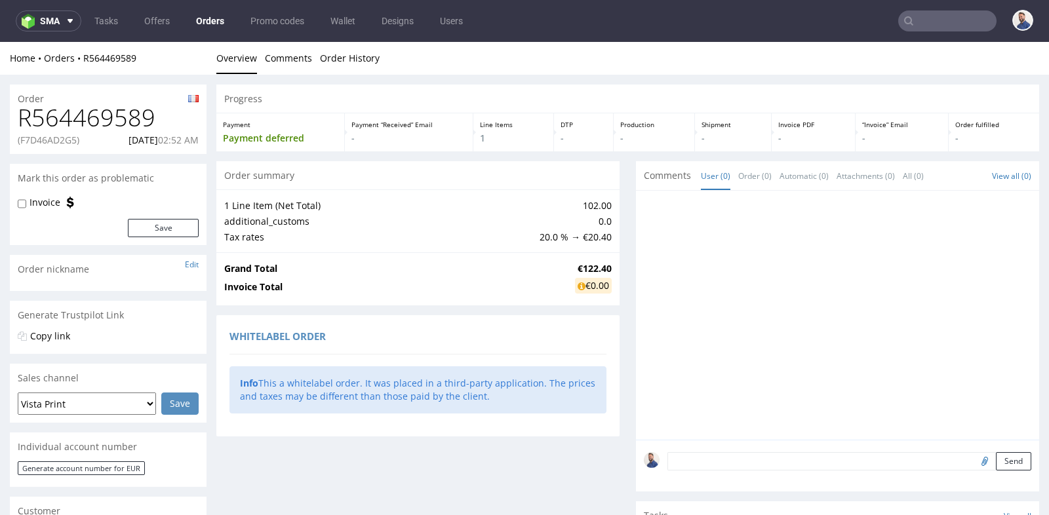
click at [615, 268] on div "Progress Payment Payment deferred Payment “Received” Email - Line Items 1 DTP -…" at bounding box center [627, 398] width 823 height 626
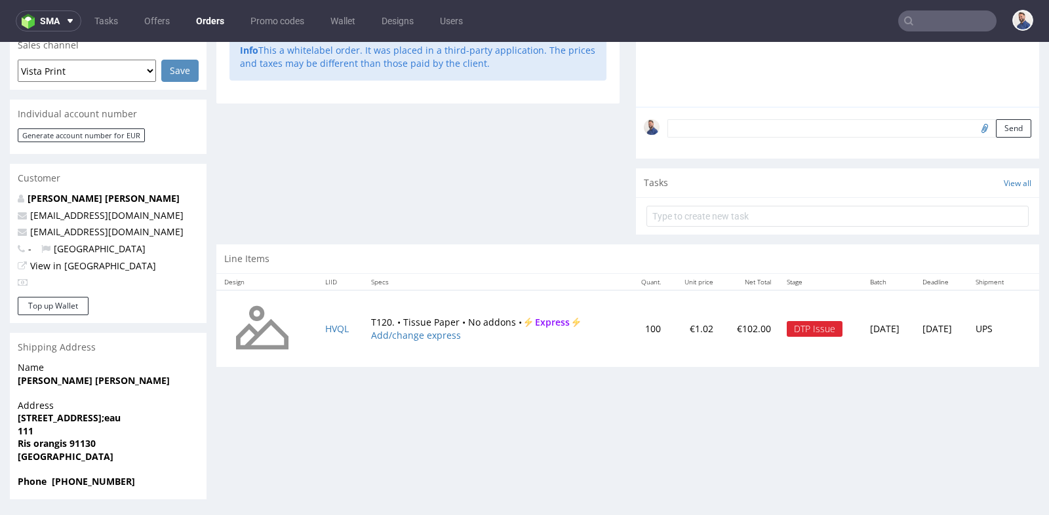
scroll to position [3, 0]
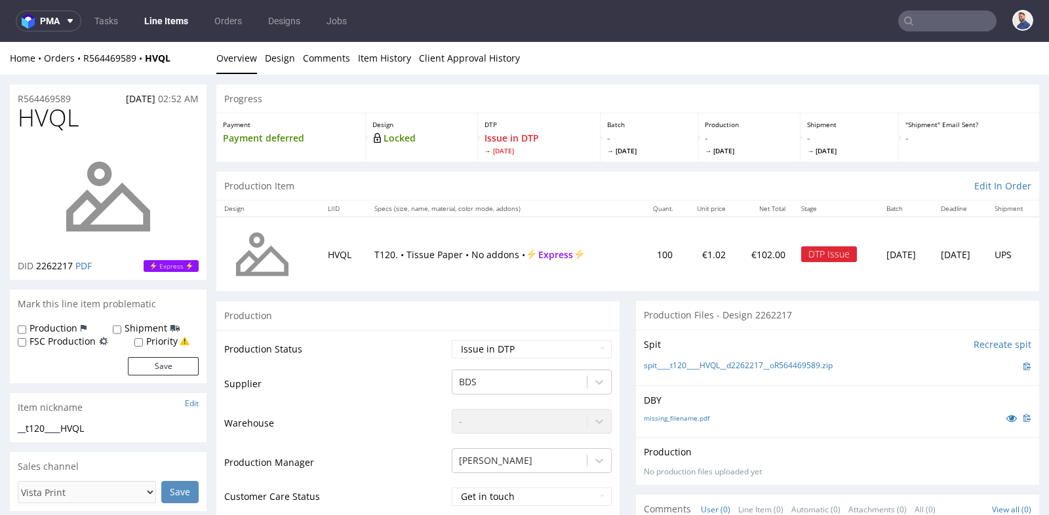
scroll to position [3, 0]
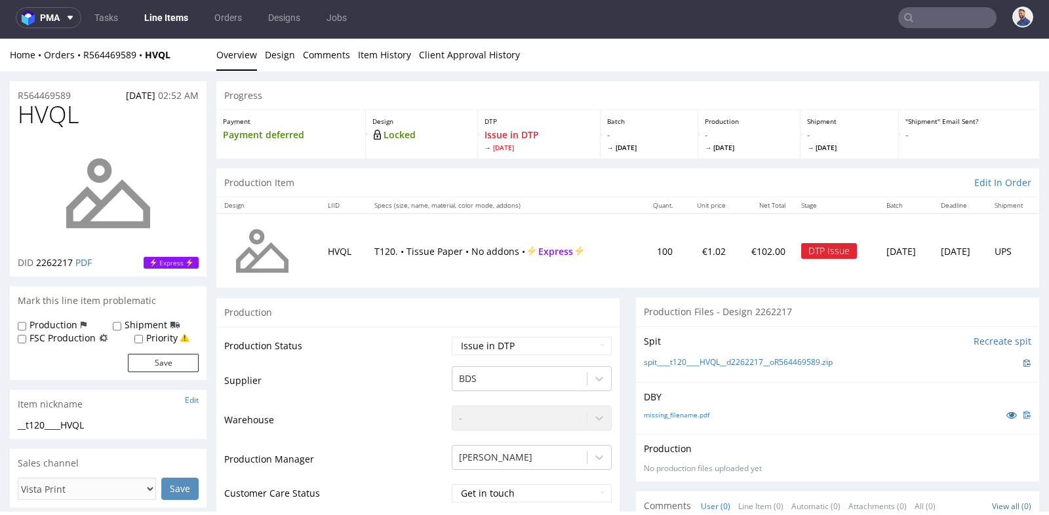
click at [879, 280] on td "[DATE]" at bounding box center [906, 251] width 54 height 74
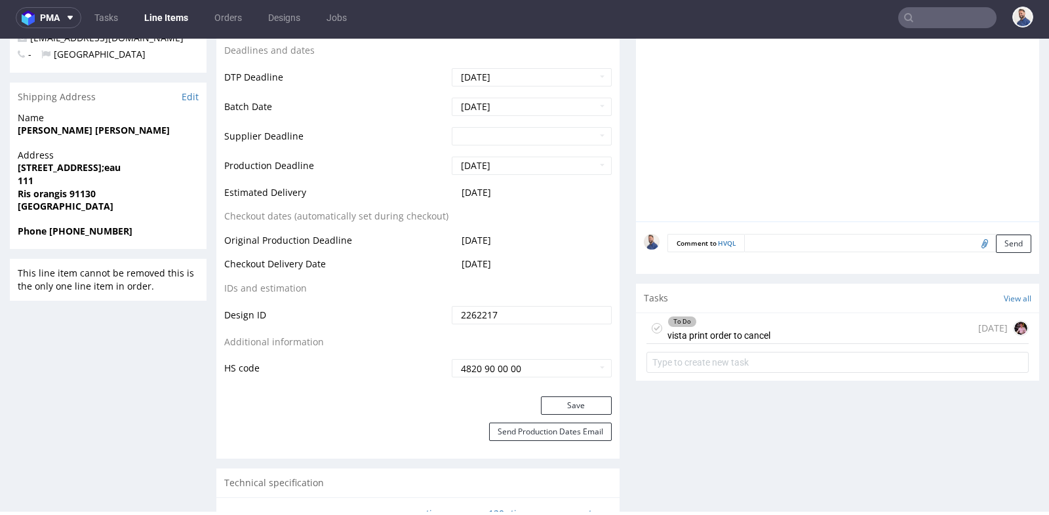
scroll to position [582, 0]
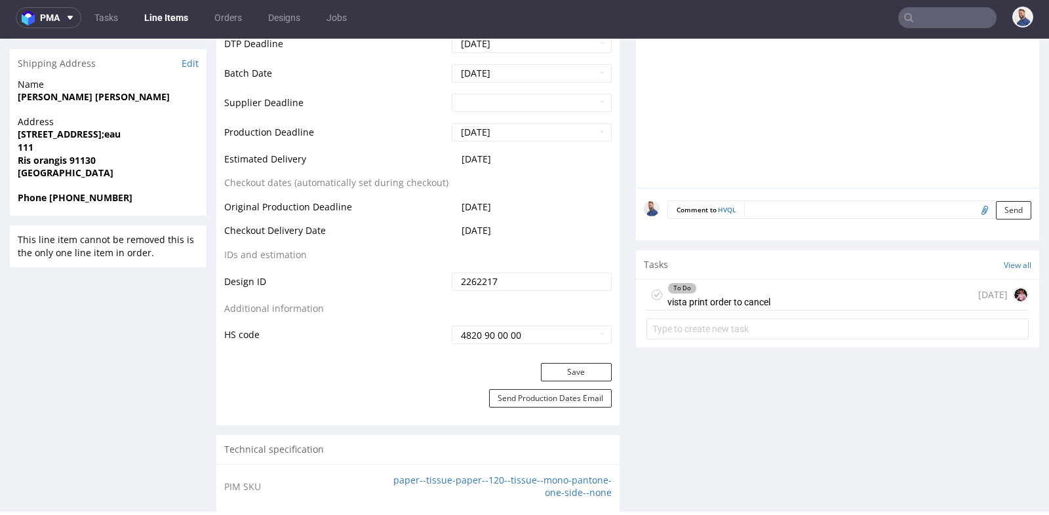
click at [838, 294] on div "To Do vista print order to cancel [DATE]" at bounding box center [838, 295] width 382 height 31
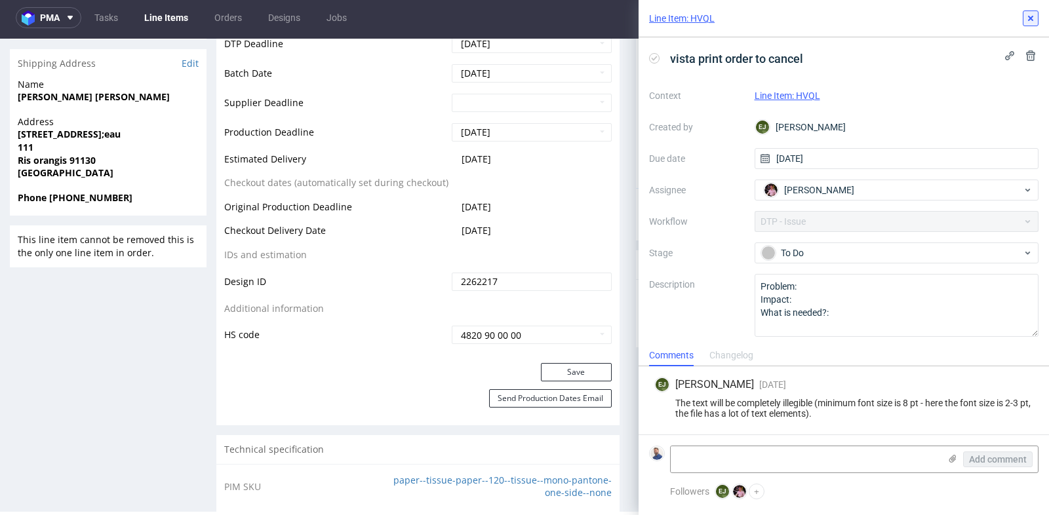
click at [1030, 16] on icon at bounding box center [1031, 18] width 10 height 10
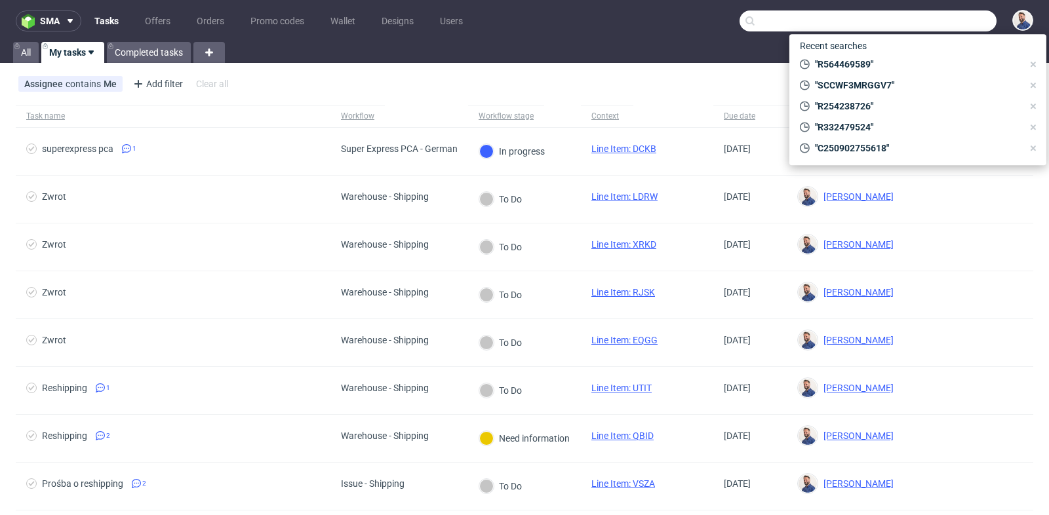
click at [944, 21] on input "text" at bounding box center [868, 20] width 257 height 21
paste input "R874881353"
type input "R874881353"
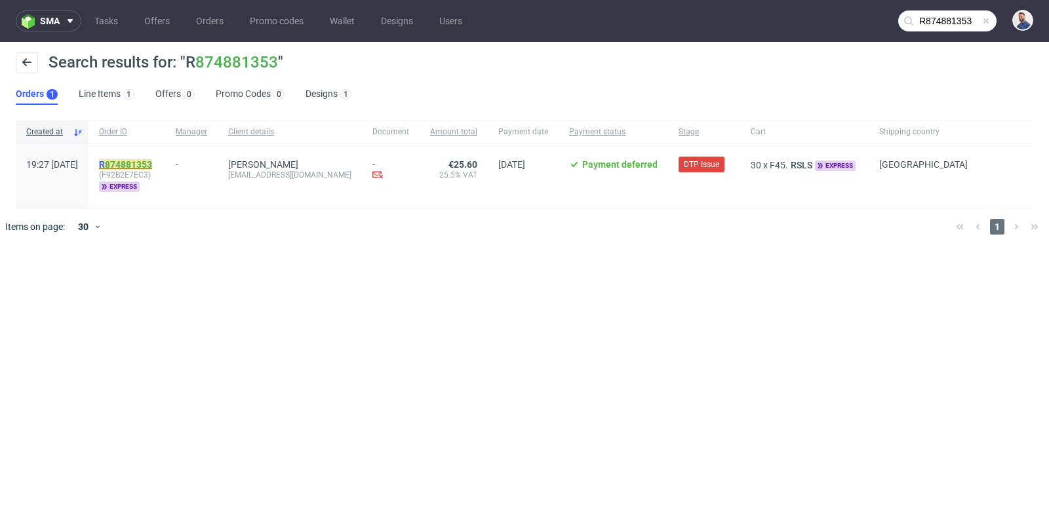
click at [152, 161] on link "874881353" at bounding box center [128, 164] width 47 height 10
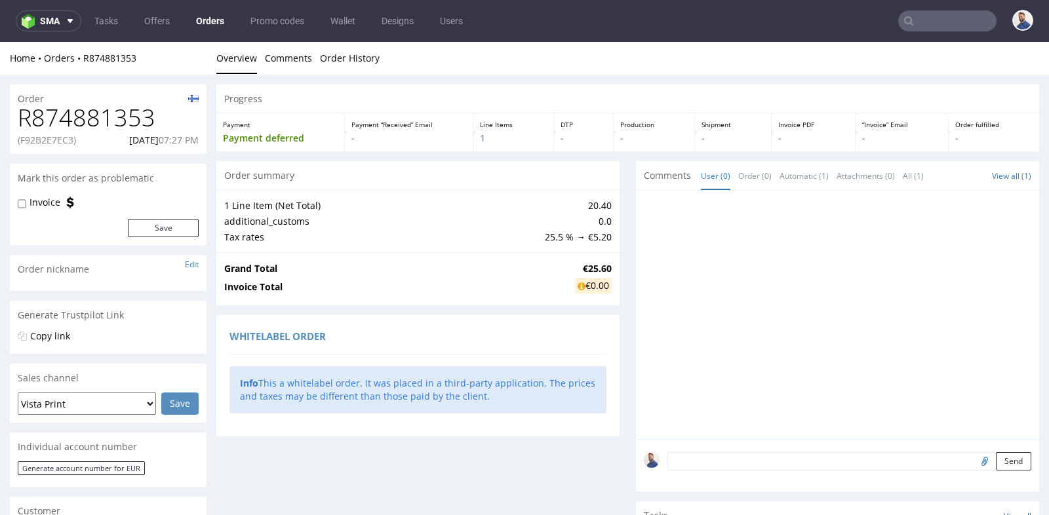
click at [622, 258] on div "Progress Payment Payment deferred Payment “Received” Email - Line Items 1 DTP -…" at bounding box center [627, 398] width 823 height 626
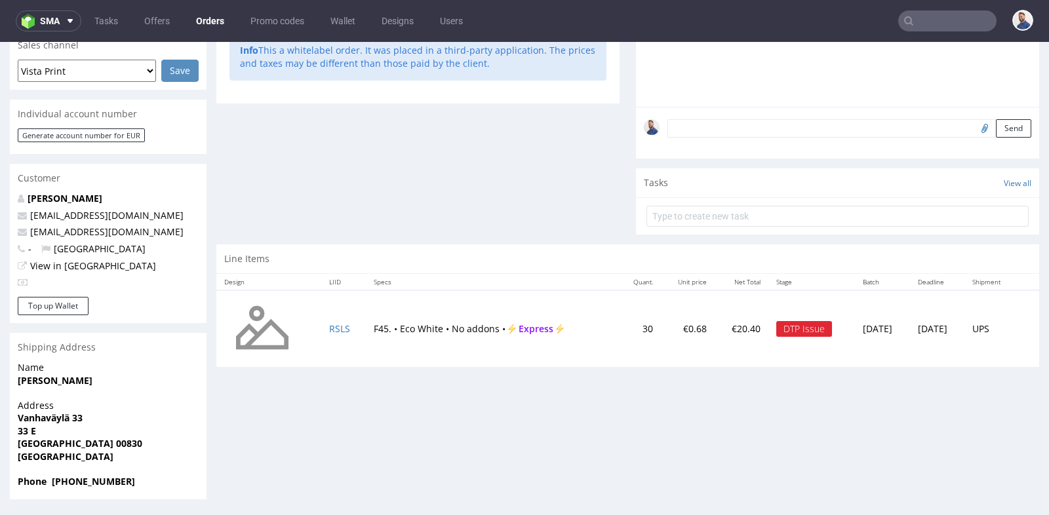
scroll to position [3, 0]
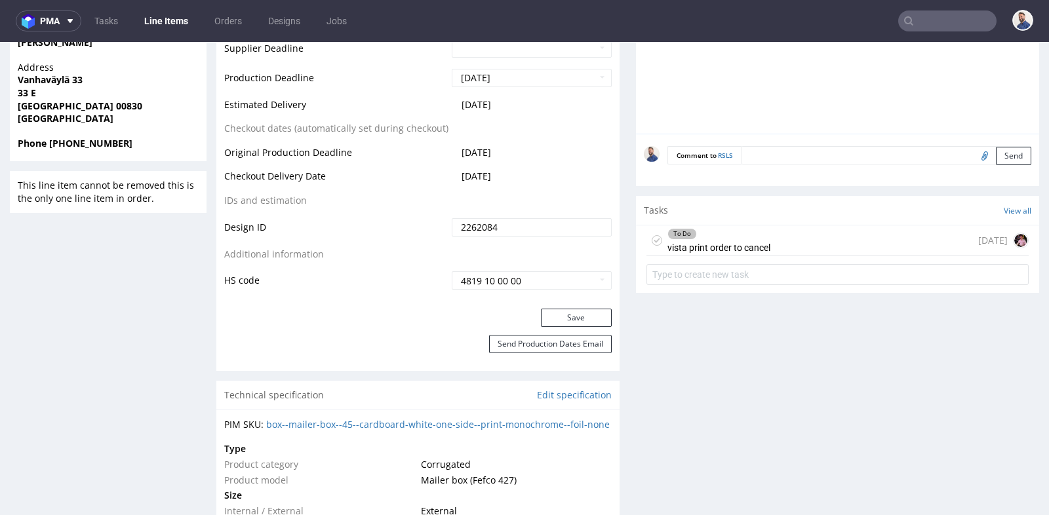
scroll to position [641, 0]
click at [765, 244] on div "To Do vista print order to cancel [DATE]" at bounding box center [838, 240] width 382 height 31
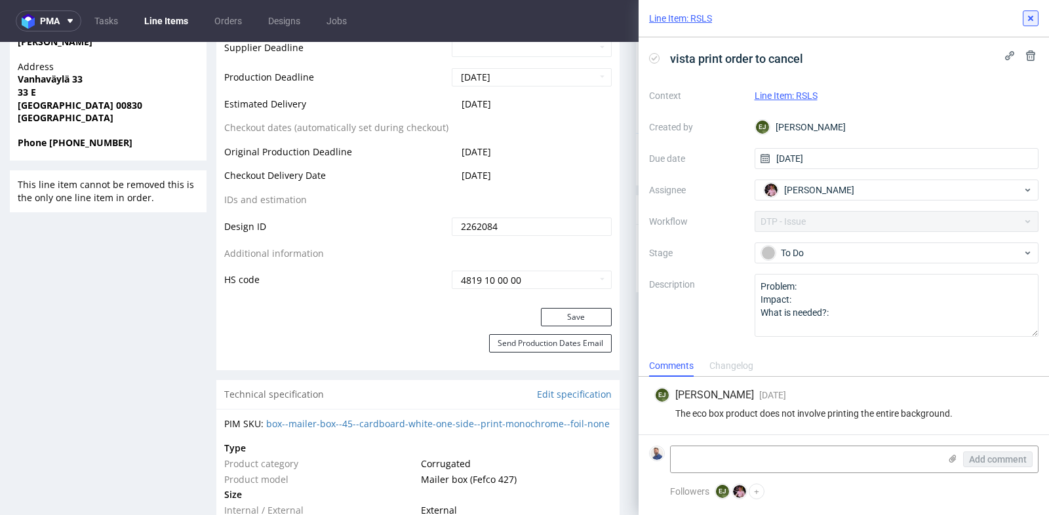
click at [944, 14] on icon at bounding box center [1031, 18] width 10 height 10
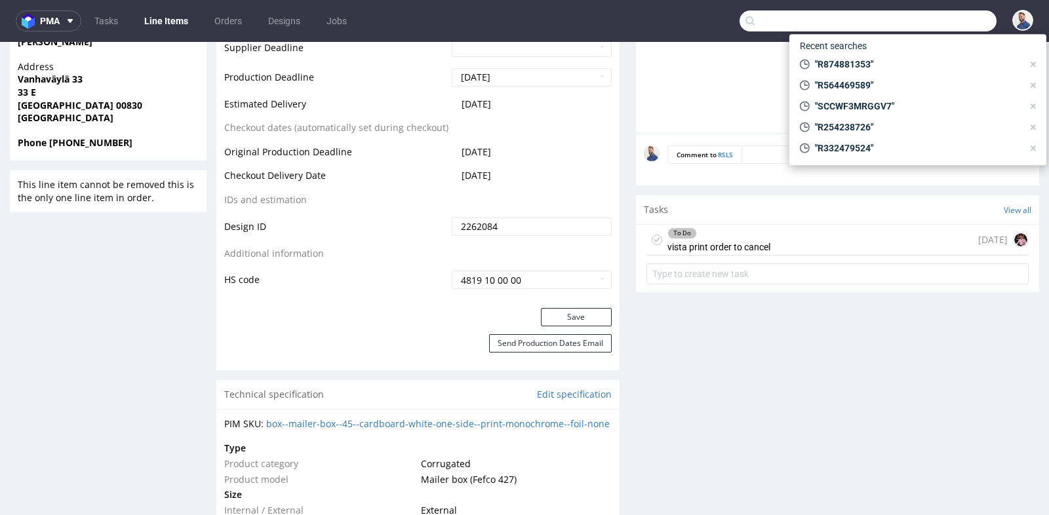
click at [924, 23] on input "text" at bounding box center [868, 20] width 257 height 21
paste input "R464891208"
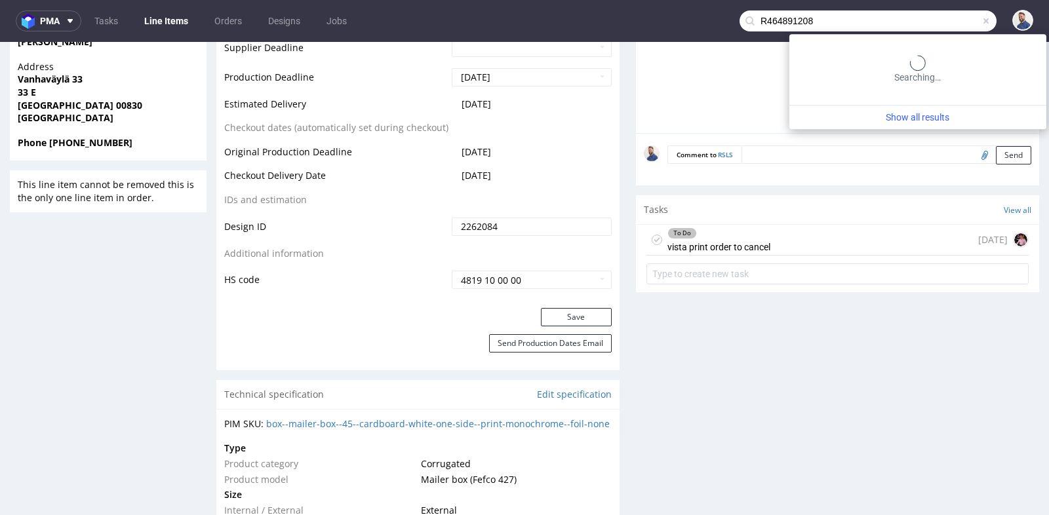
type input "R464891208"
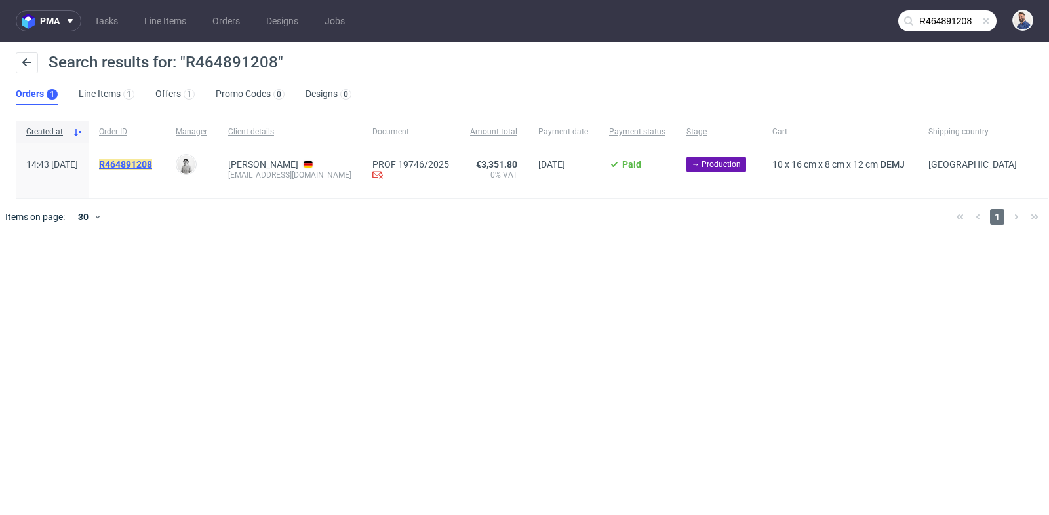
click at [152, 161] on mark "R464891208" at bounding box center [125, 164] width 53 height 10
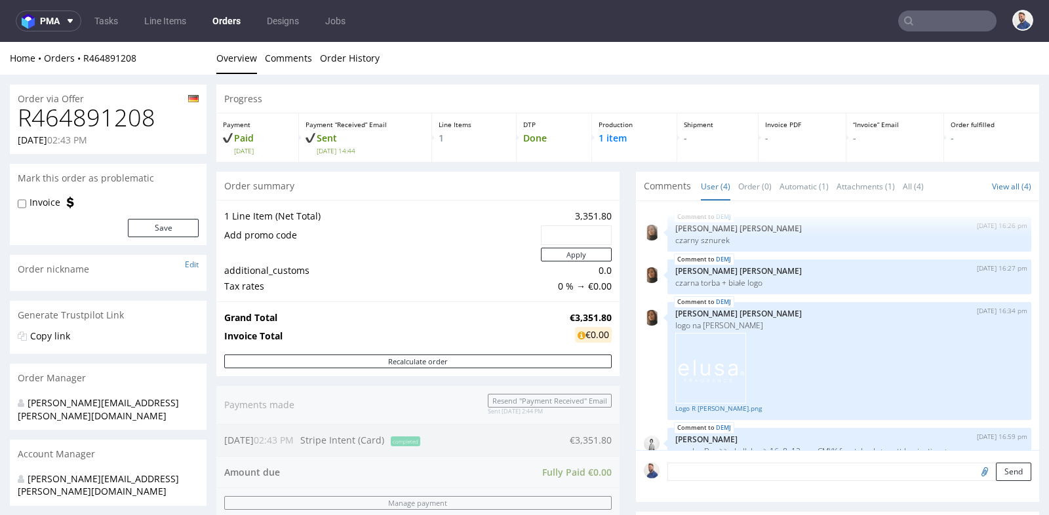
click at [620, 188] on div "Progress Payment Paid [DATE] Payment “Received” Email Sent [DATE] 14:44 Line It…" at bounding box center [627, 450] width 823 height 730
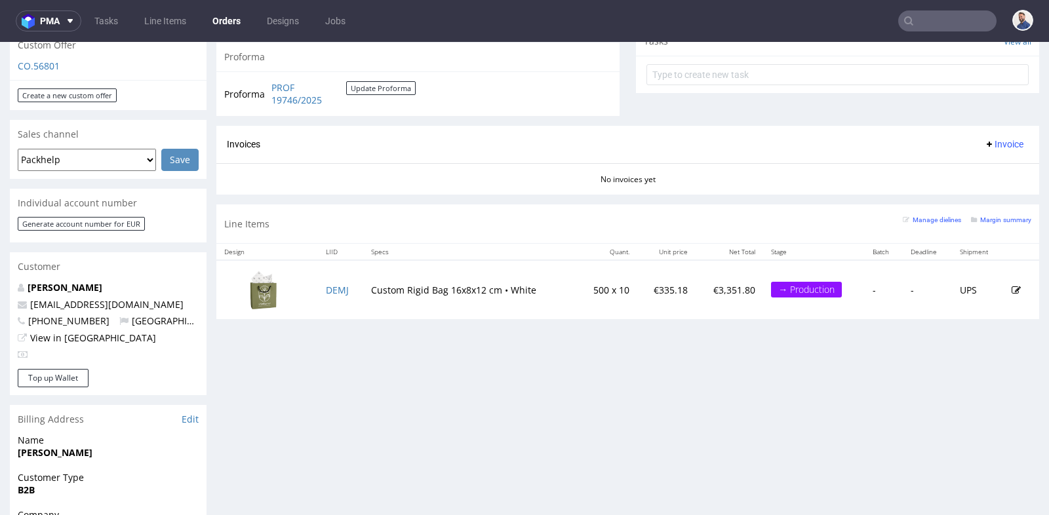
scroll to position [495, 0]
